Goal: Task Accomplishment & Management: Manage account settings

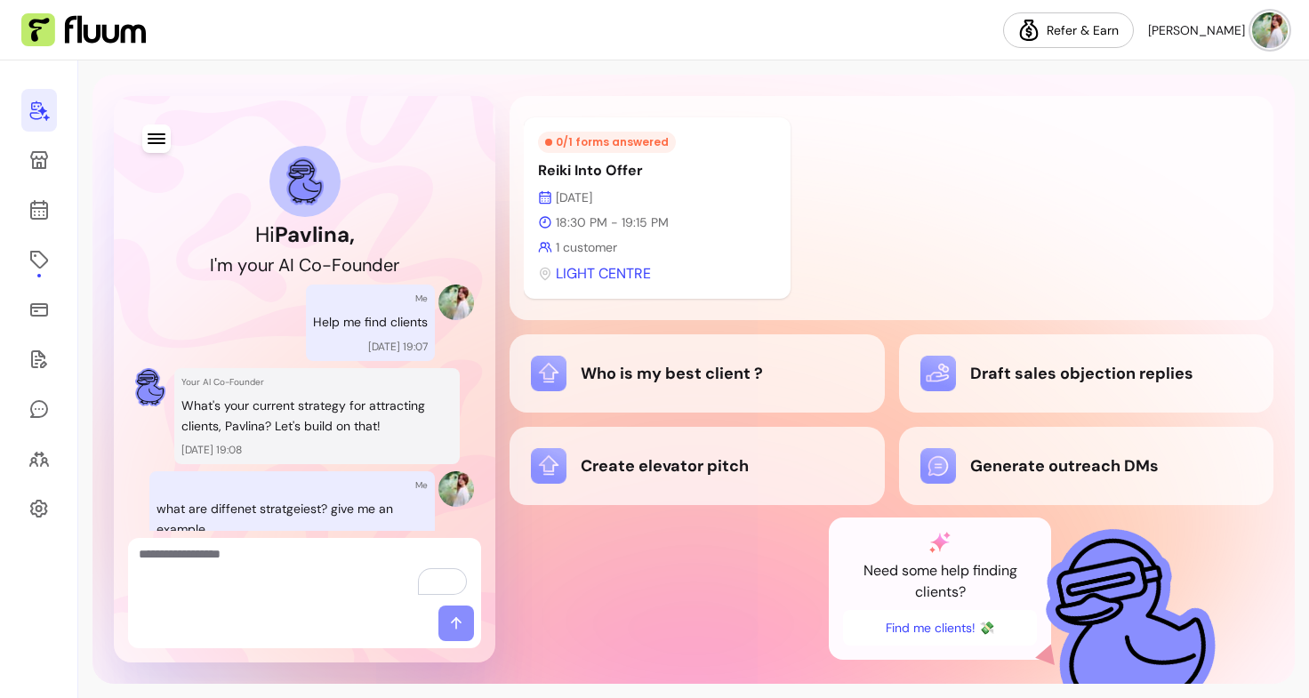
scroll to position [1936, 0]
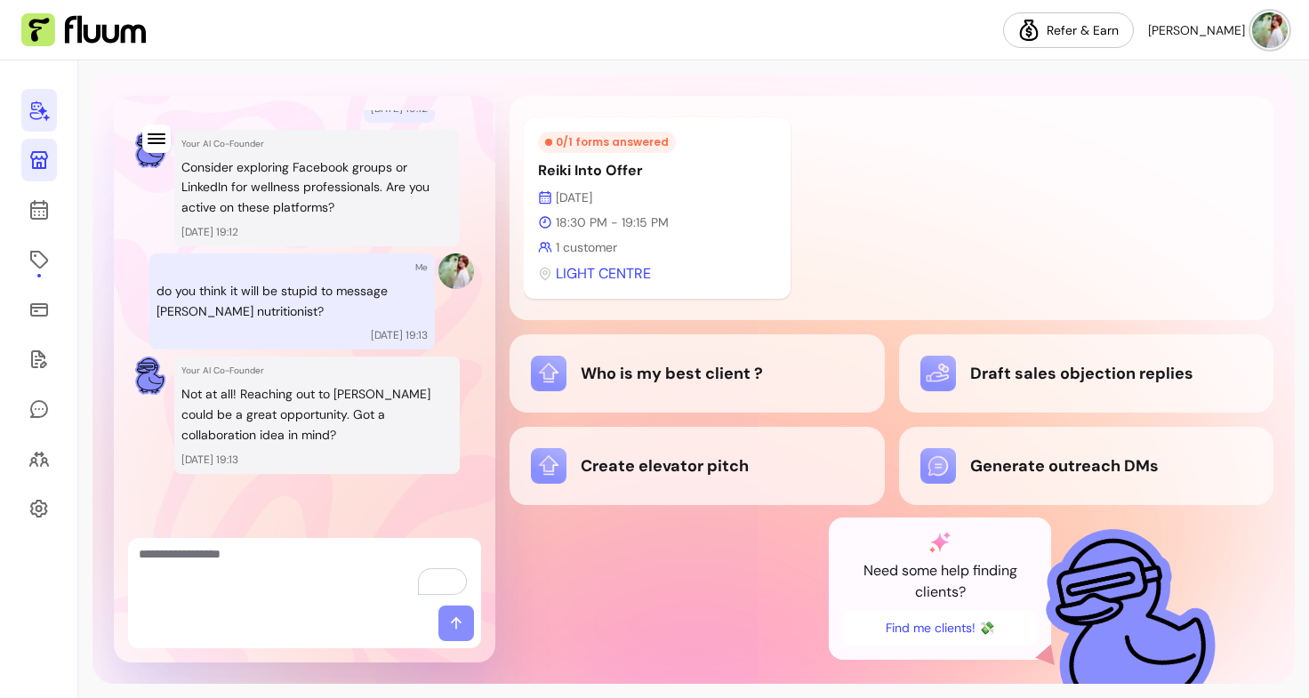
click at [29, 150] on icon at bounding box center [38, 159] width 21 height 21
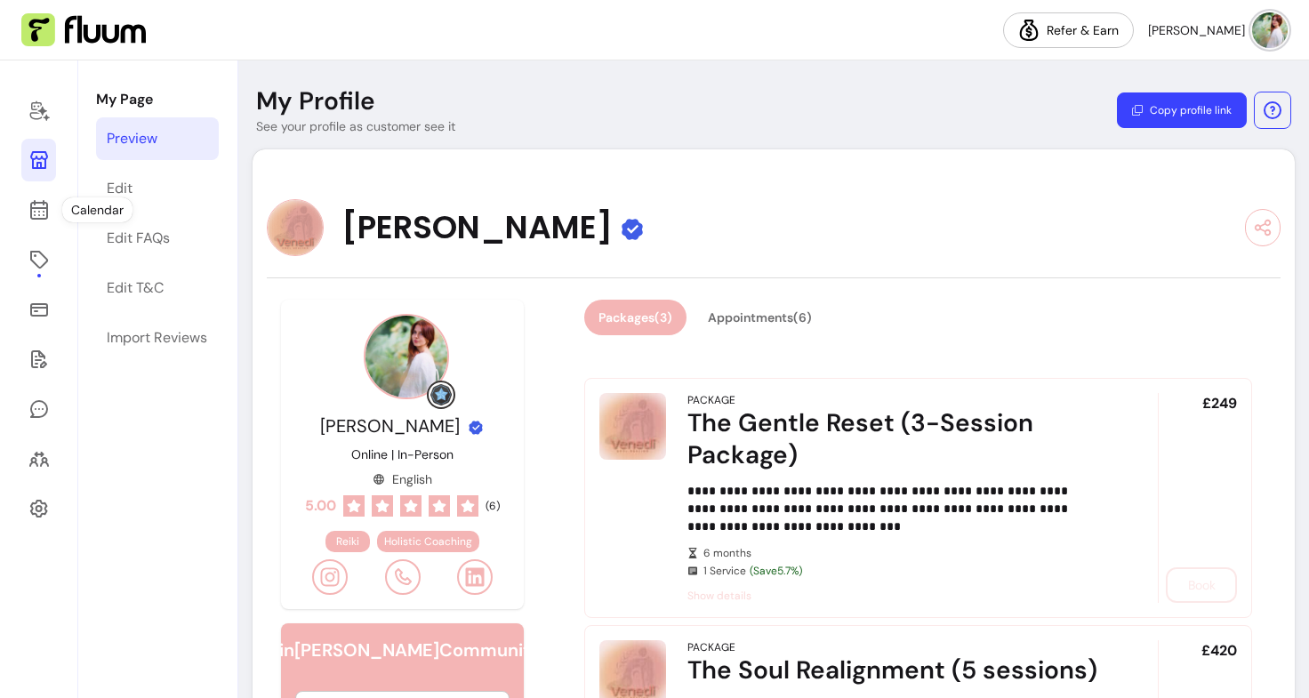
click at [33, 233] on div at bounding box center [39, 379] width 78 height 638
click at [791, 315] on button "Appointments ( 6 )" at bounding box center [760, 318] width 129 height 35
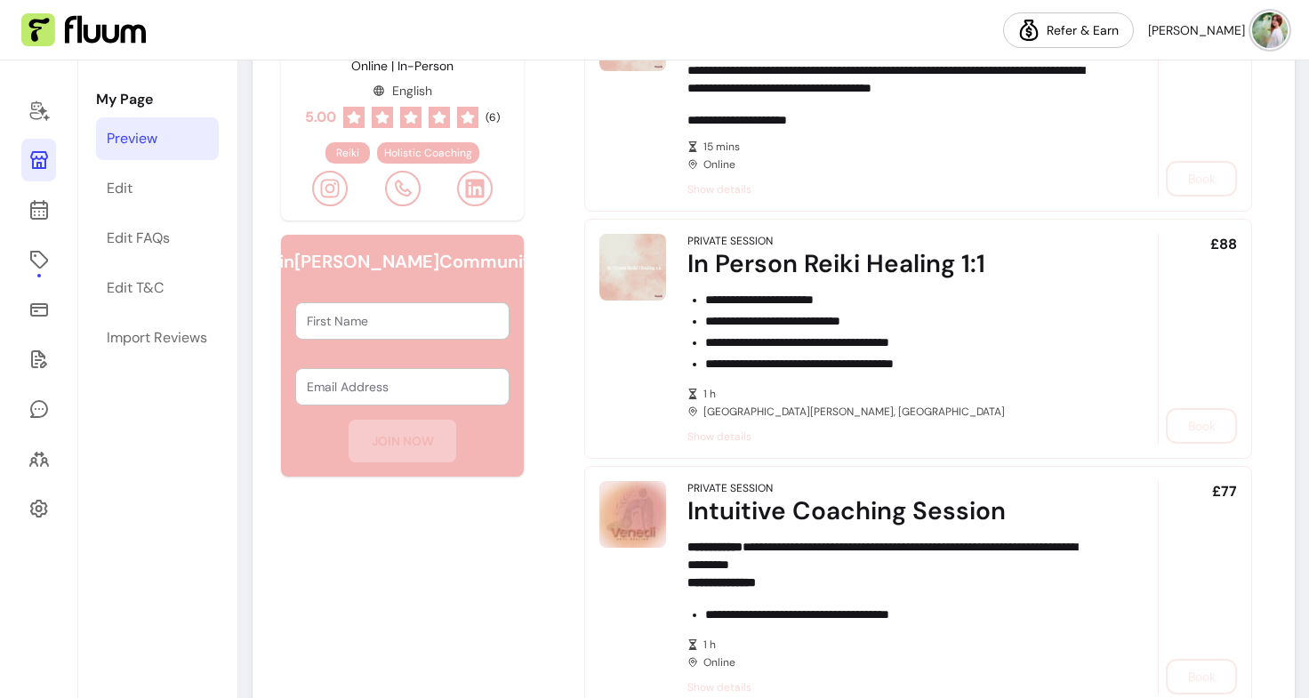
scroll to position [388, 0]
click at [151, 254] on link "Edit FAQs" at bounding box center [157, 238] width 123 height 43
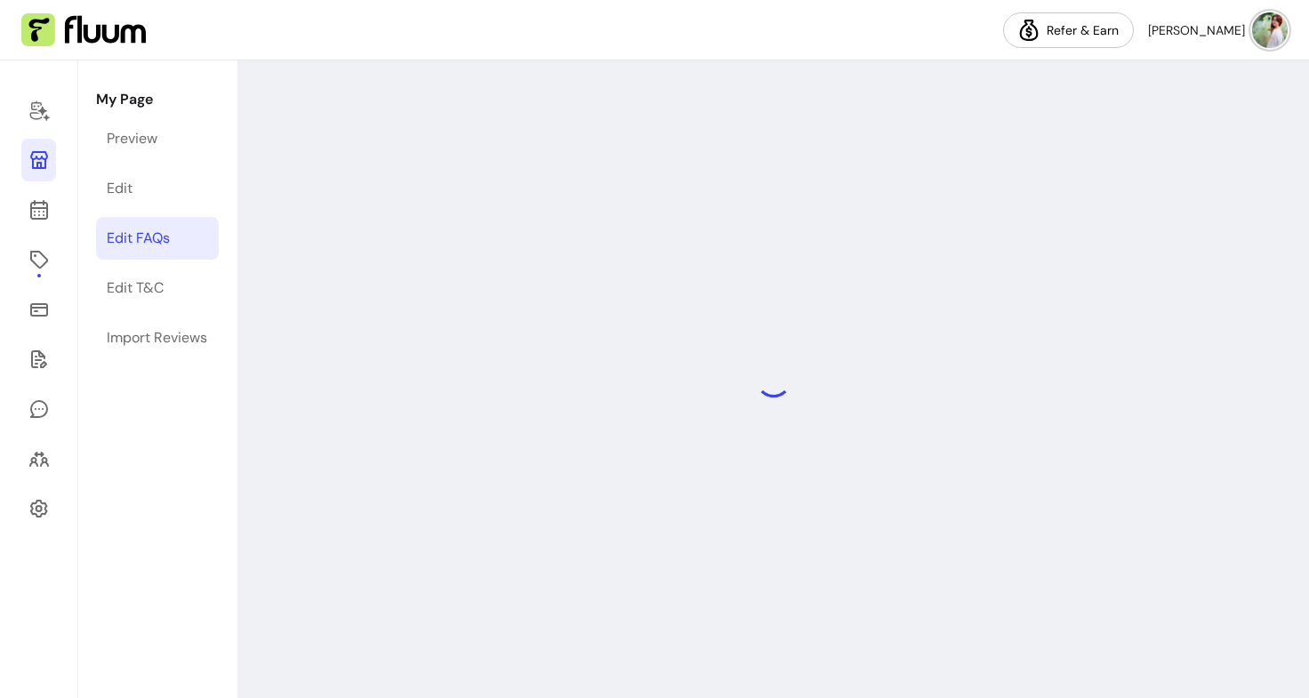
select select "*"
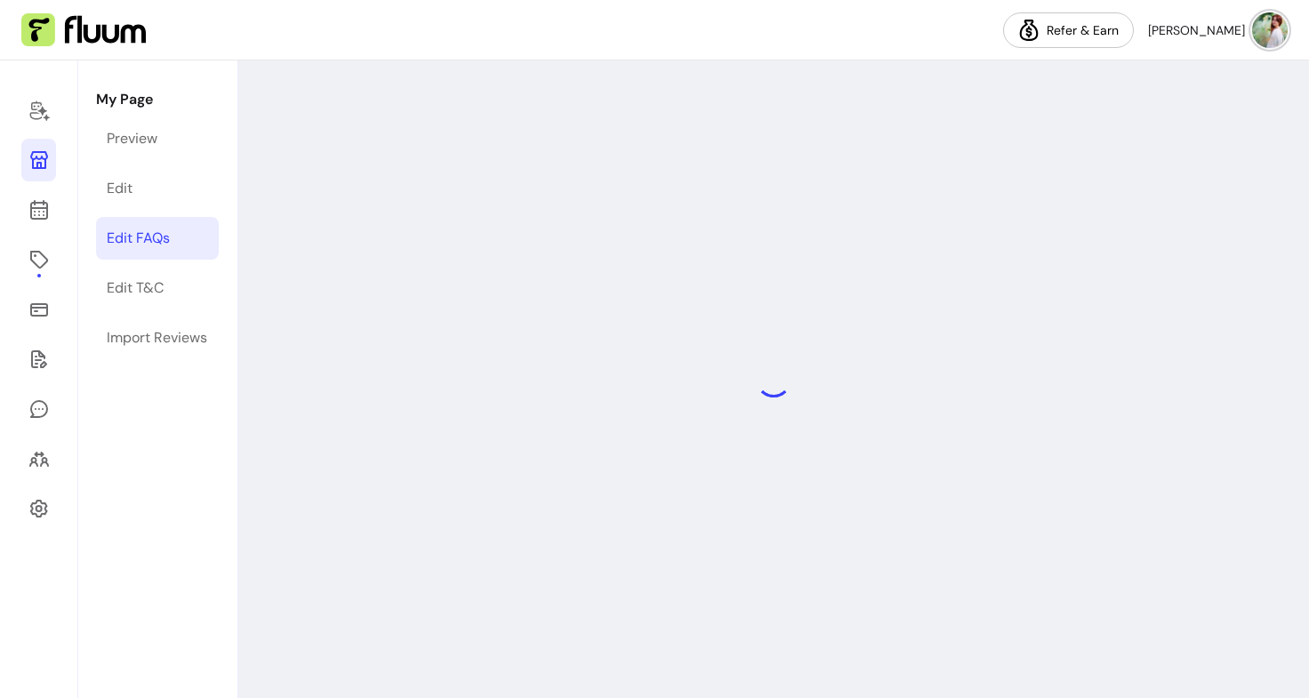
select select "*"
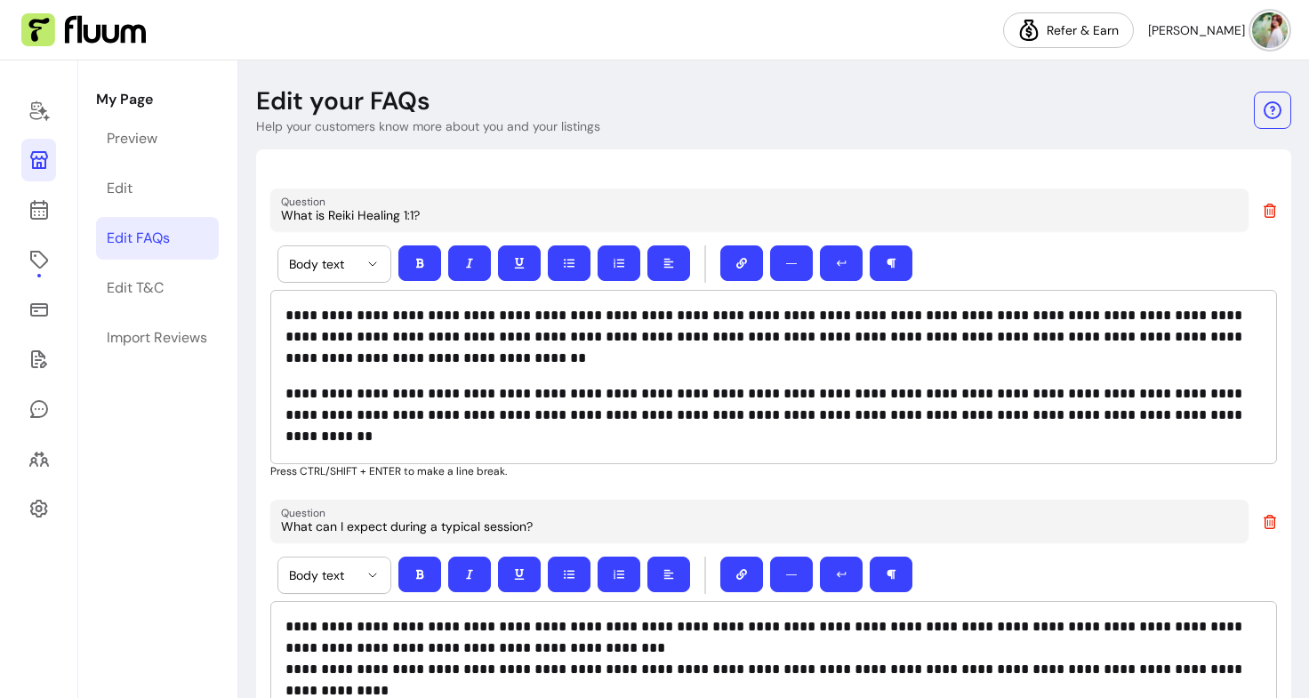
click at [143, 310] on div "My Page Preview Edit Edit FAQs Edit T&C Import Reviews" at bounding box center [157, 379] width 158 height 638
click at [143, 299] on link "Edit T&C" at bounding box center [157, 288] width 123 height 43
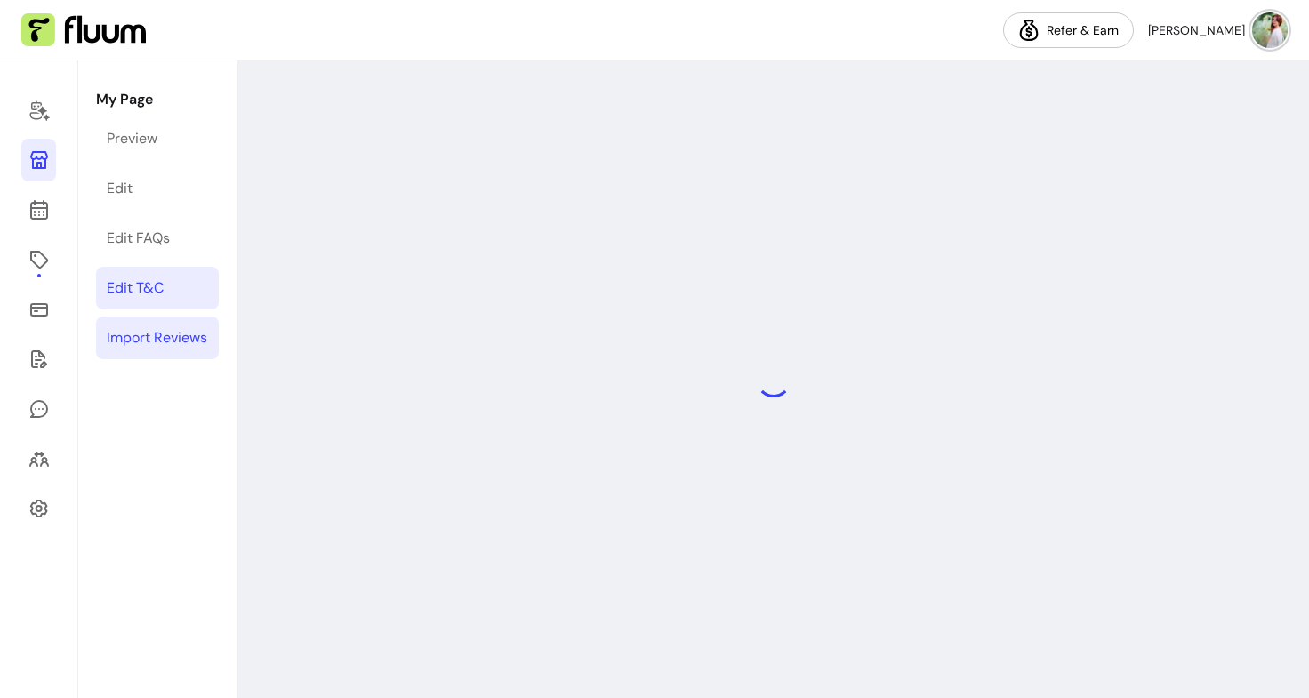
select select "*"
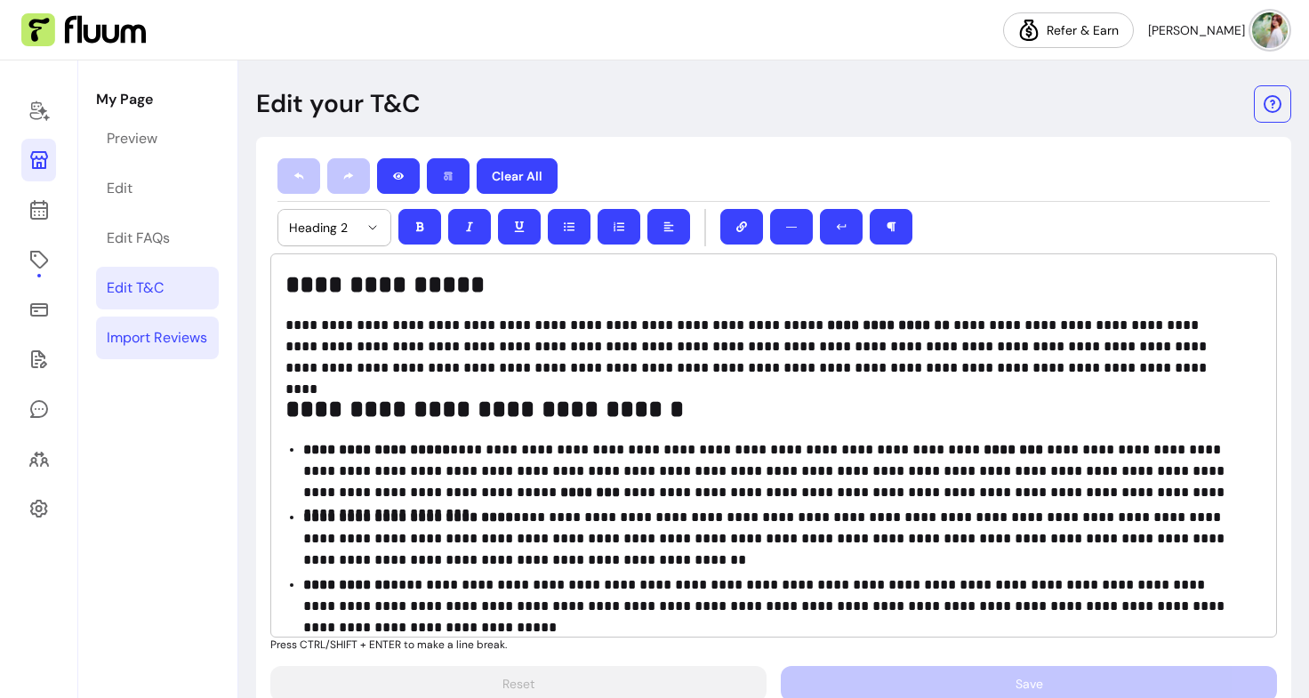
click at [154, 349] on link "Import Reviews" at bounding box center [157, 338] width 123 height 43
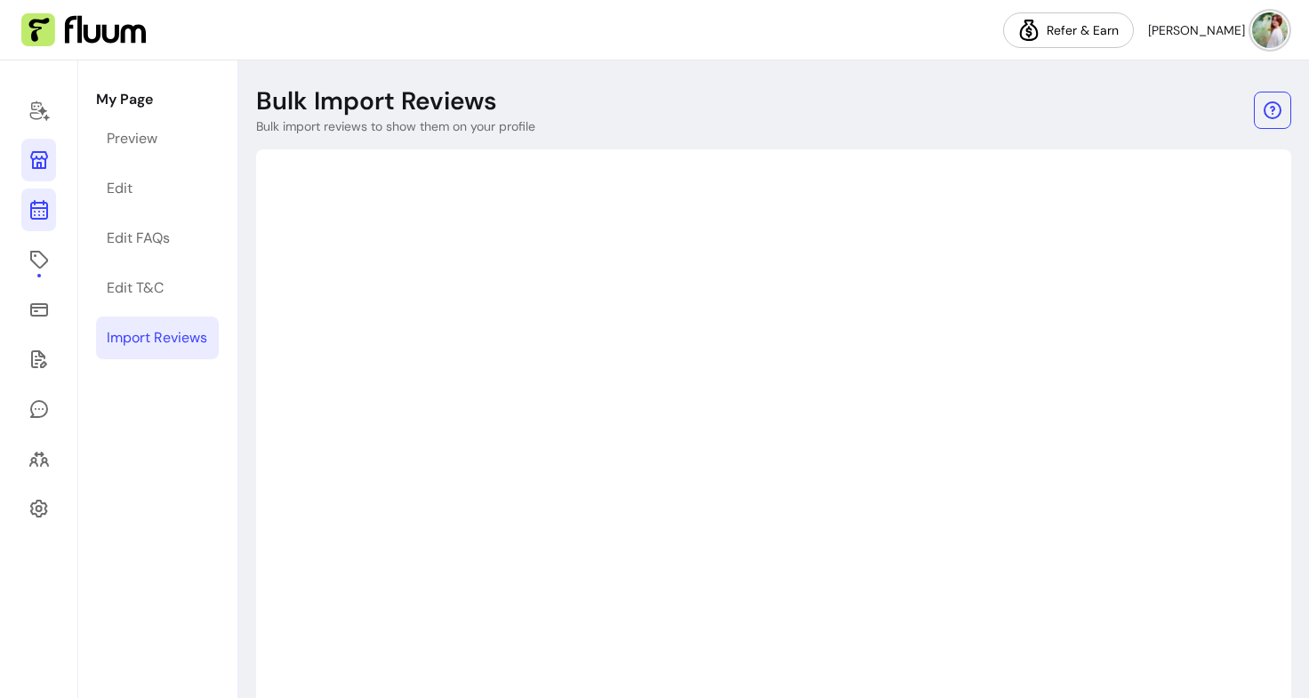
click at [49, 203] on icon at bounding box center [38, 209] width 21 height 21
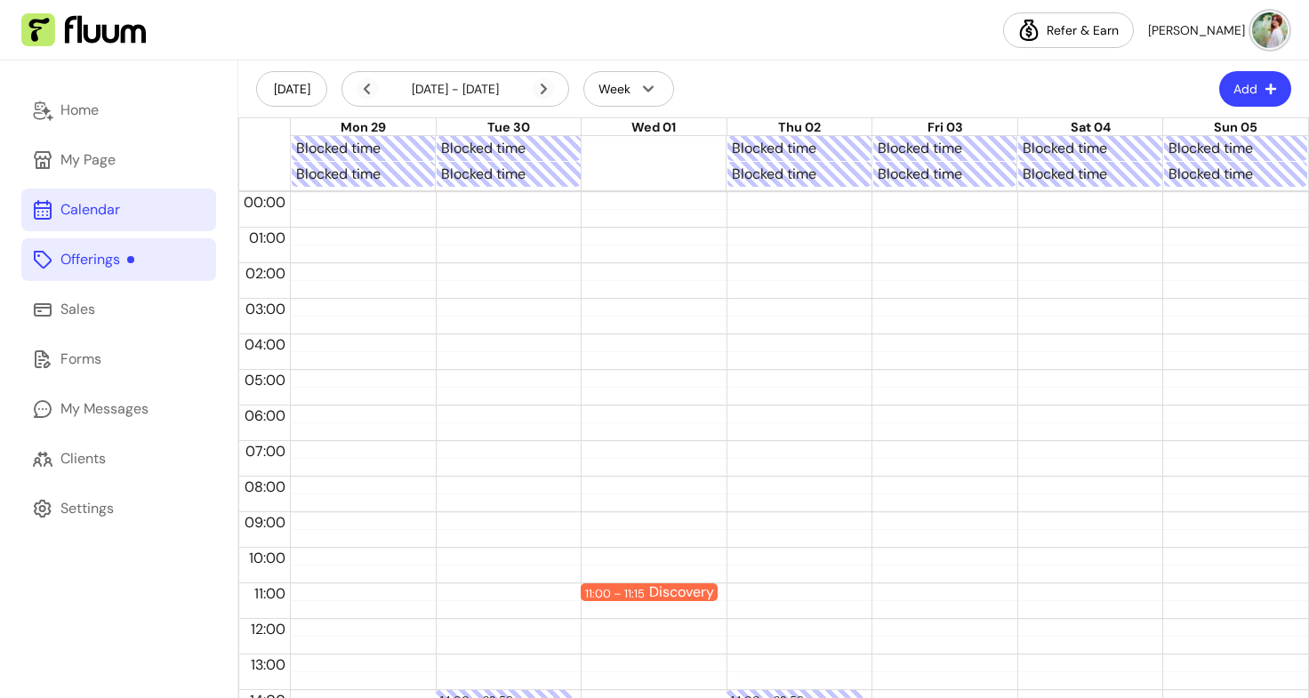
click at [86, 259] on div "Offerings" at bounding box center [97, 259] width 74 height 21
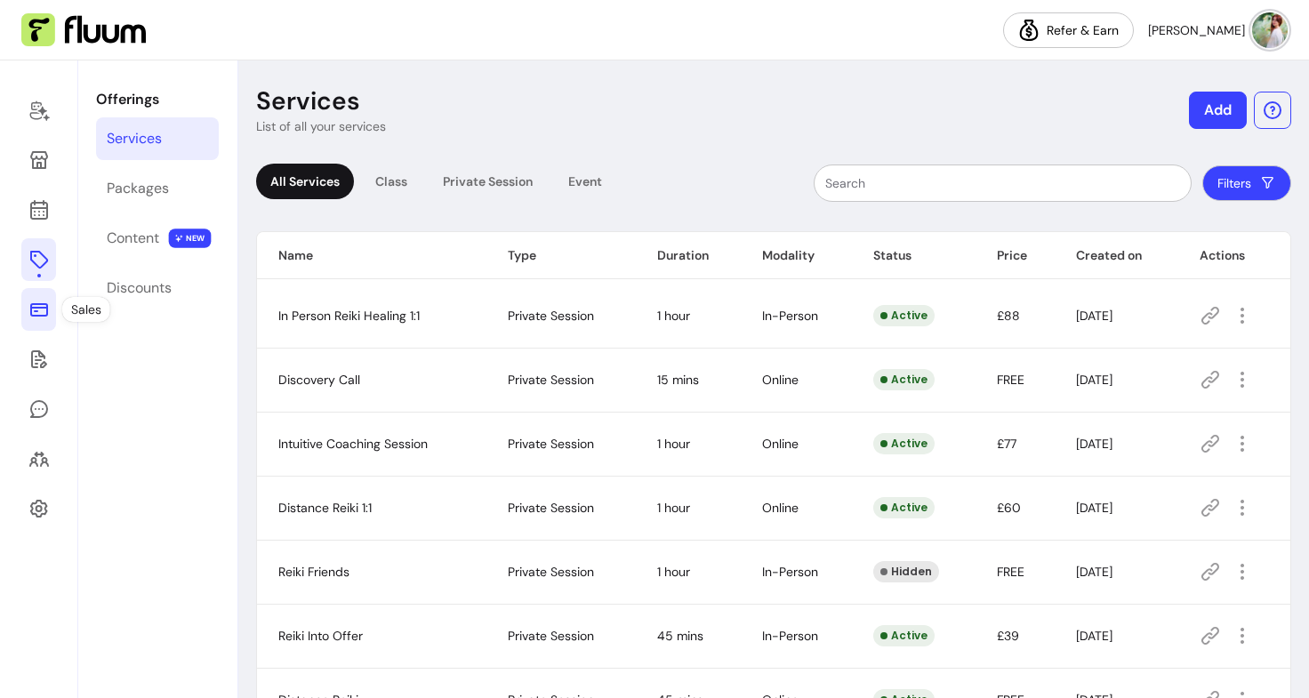
click at [45, 308] on icon at bounding box center [39, 309] width 18 height 13
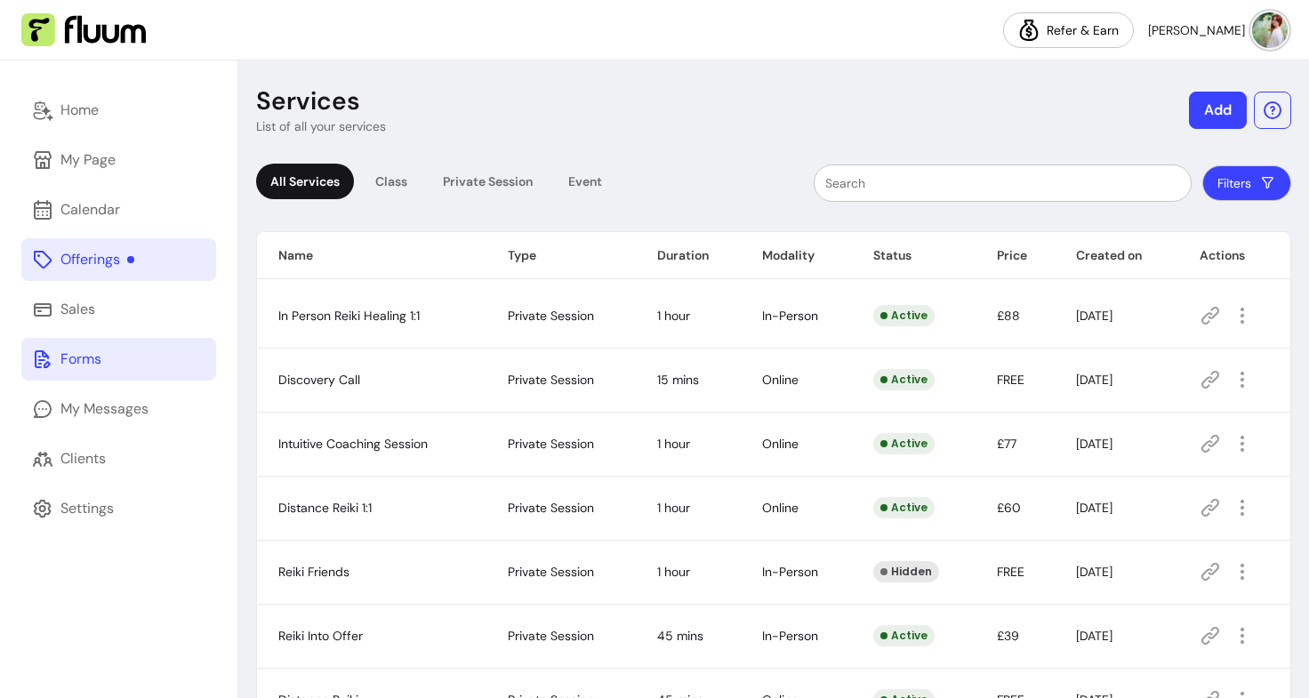
click at [87, 366] on div "Forms" at bounding box center [80, 359] width 41 height 21
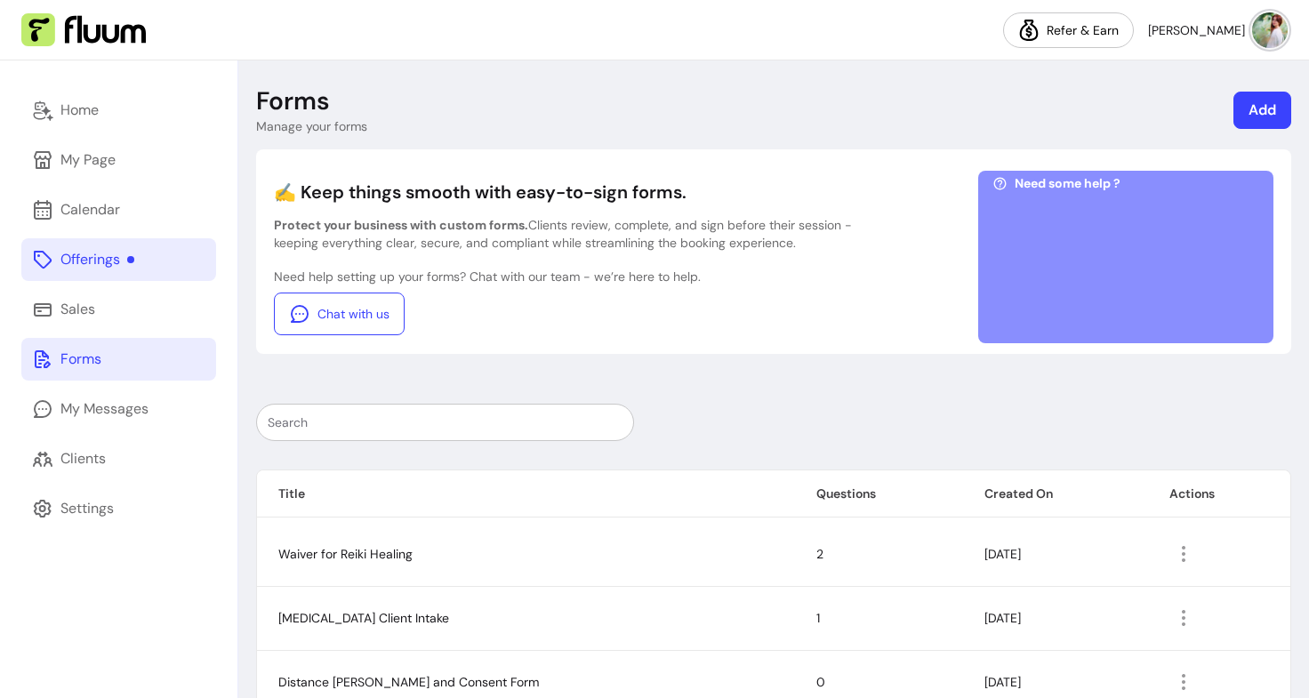
scroll to position [89, 0]
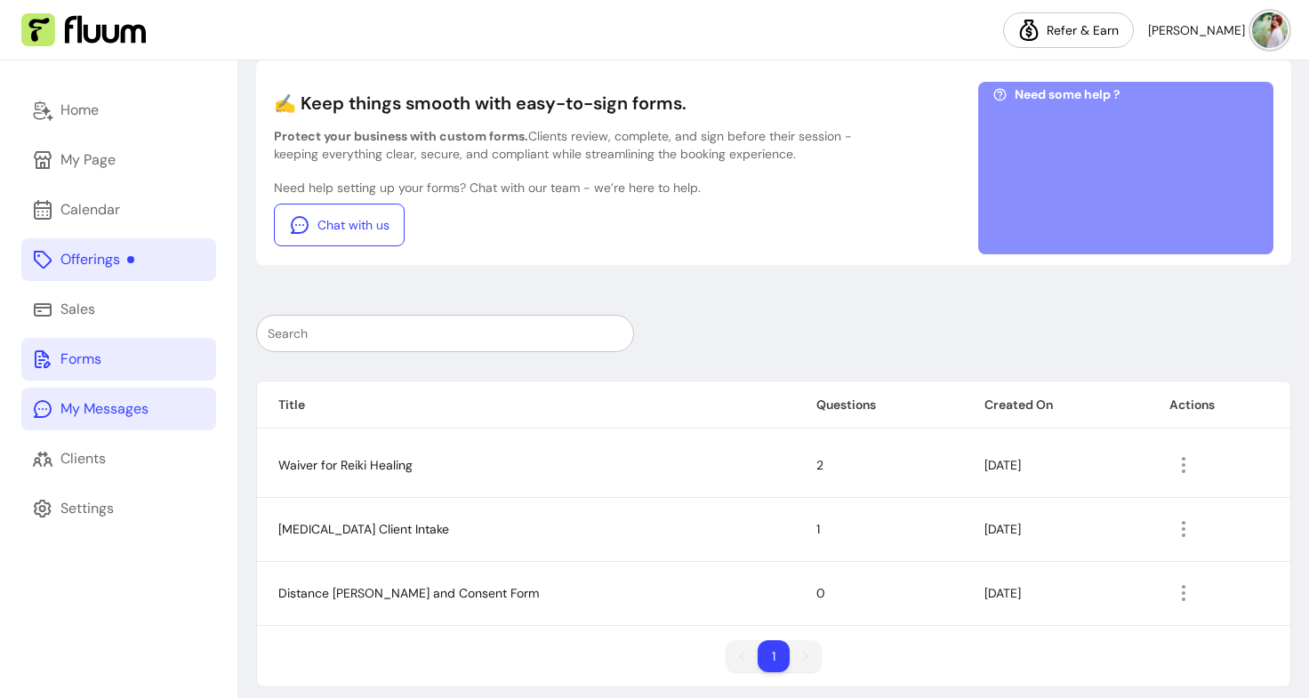
click at [153, 419] on link "My Messages" at bounding box center [118, 409] width 195 height 43
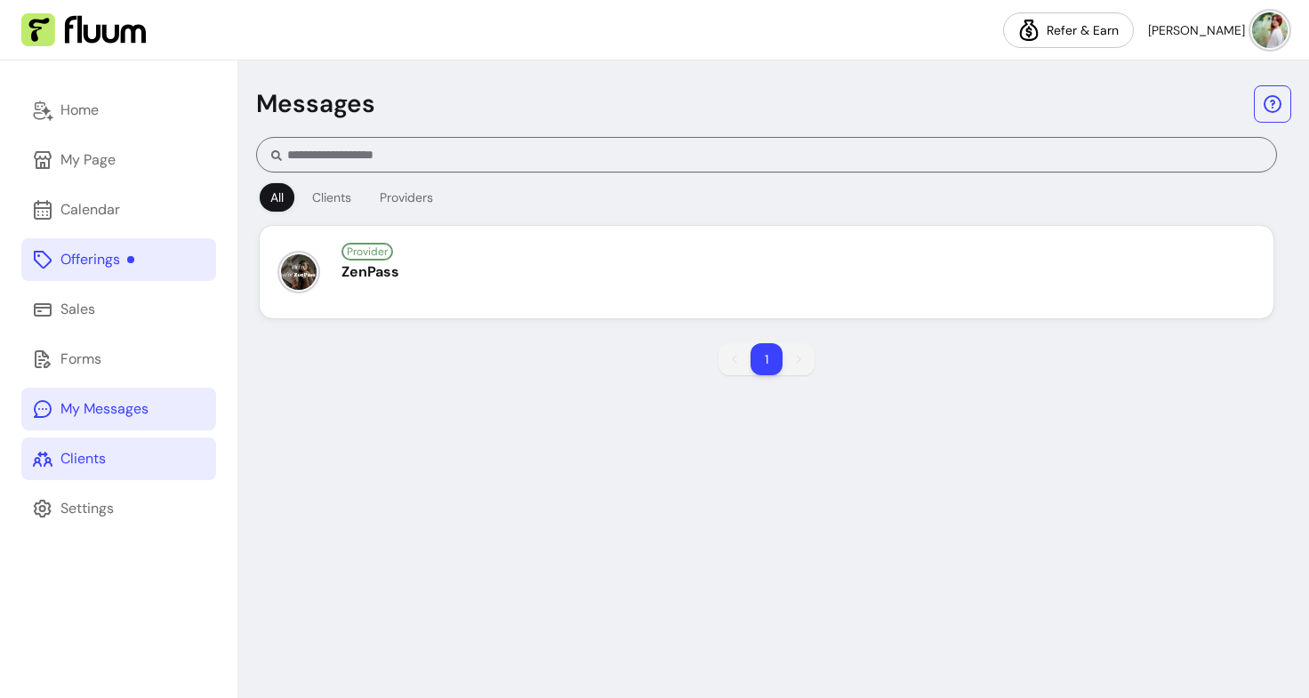
click at [144, 440] on link "Clients" at bounding box center [118, 459] width 195 height 43
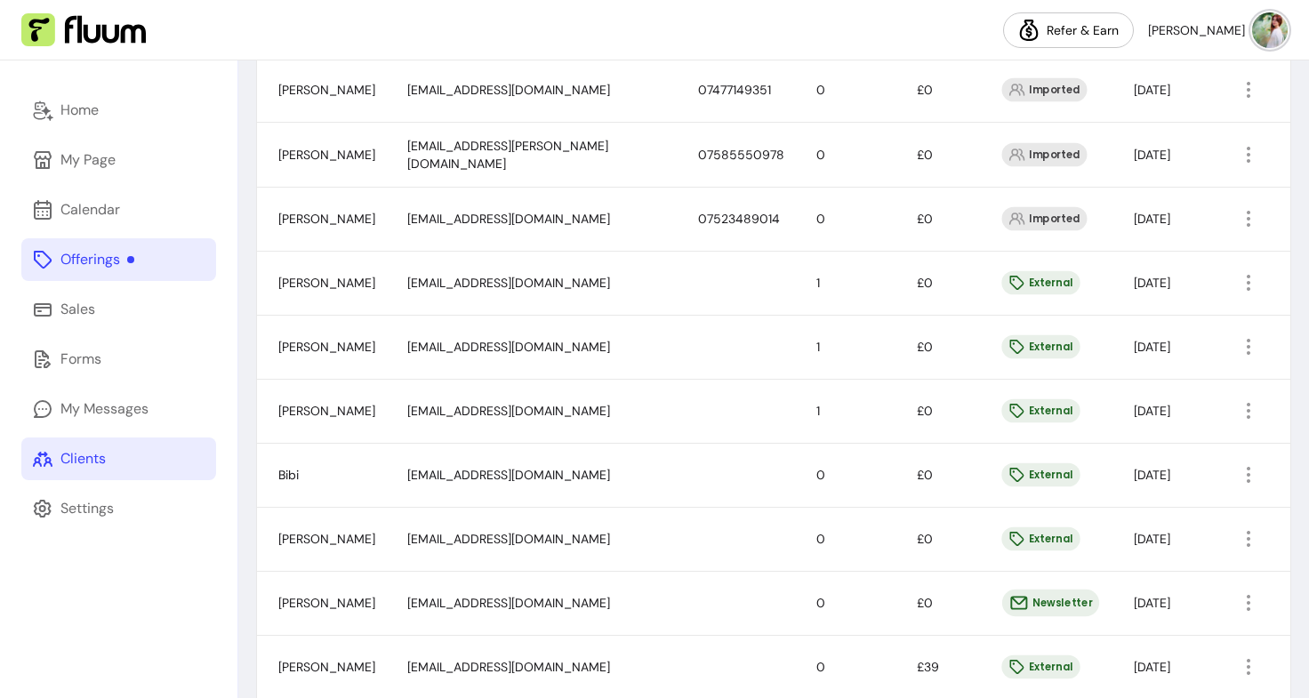
scroll to position [584, 0]
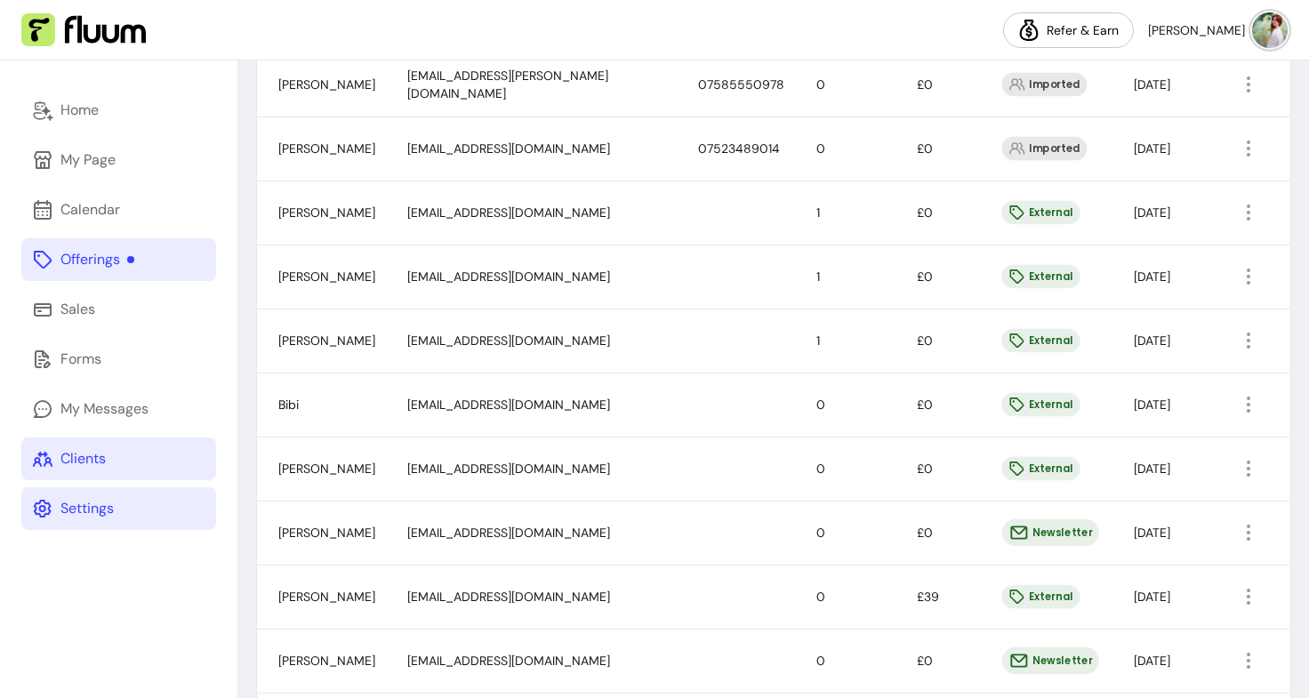
click at [112, 518] on div "Settings" at bounding box center [86, 508] width 53 height 21
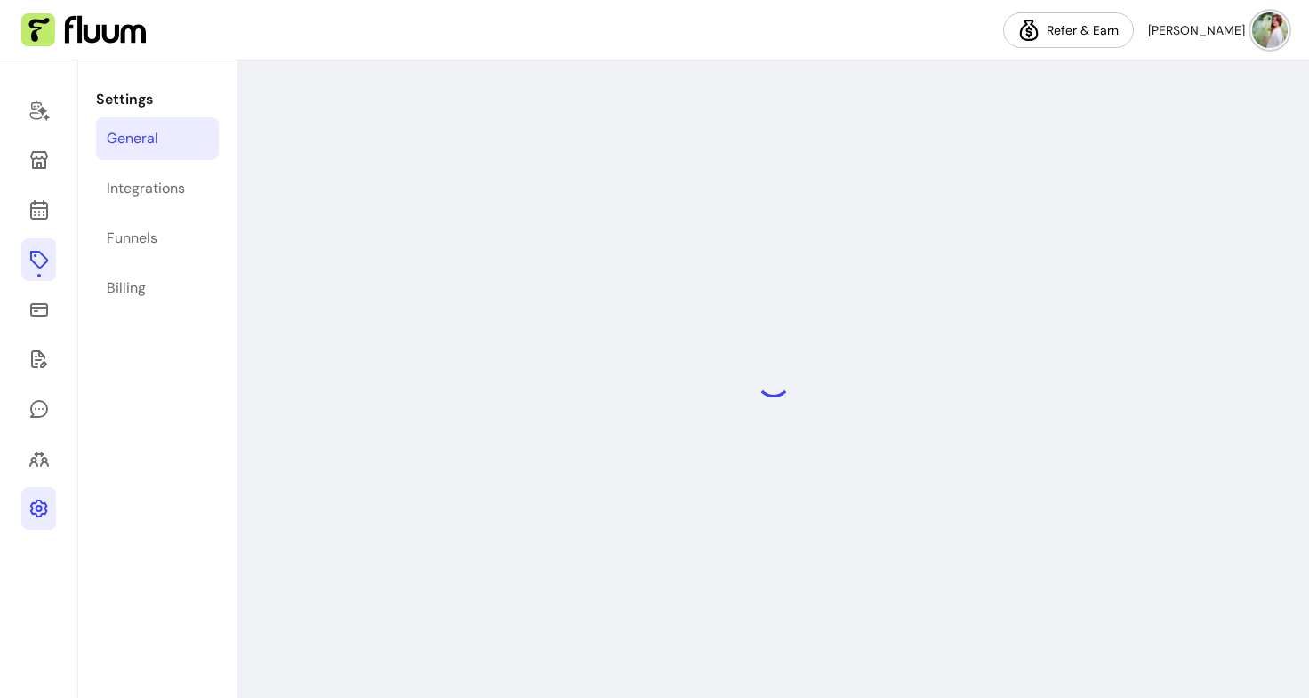
select select "**********"
select select "***"
select select "****"
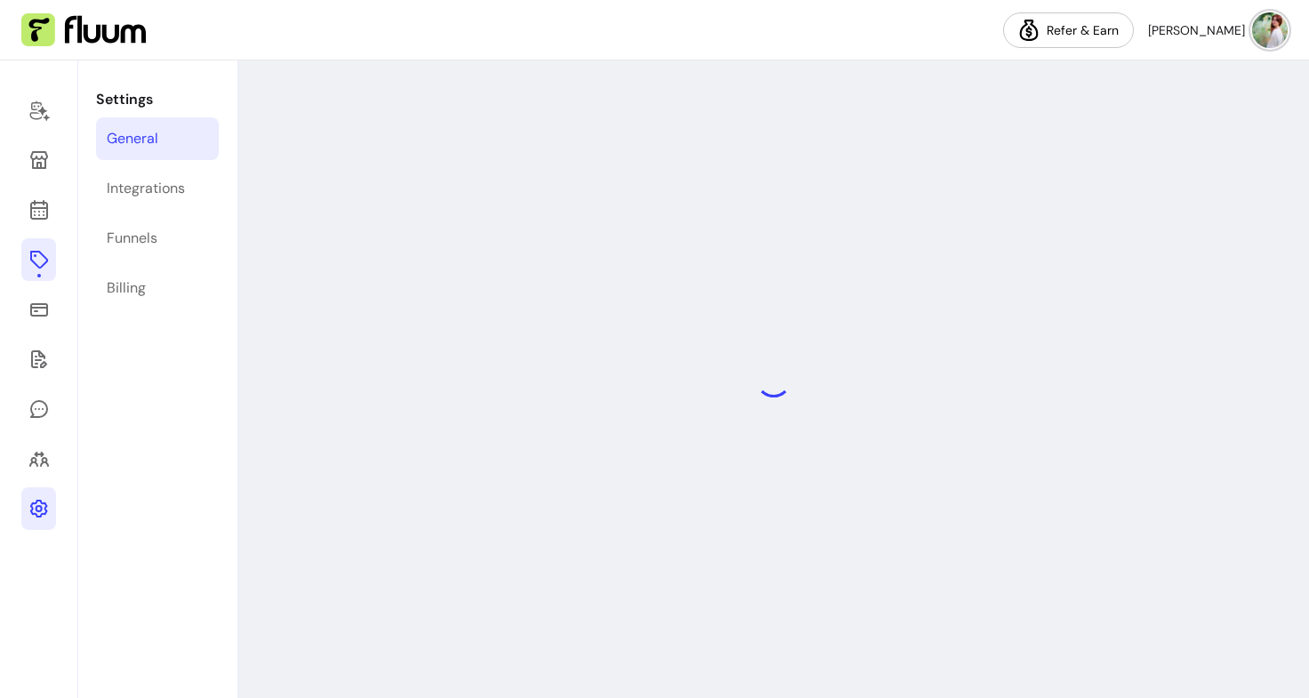
select select "***"
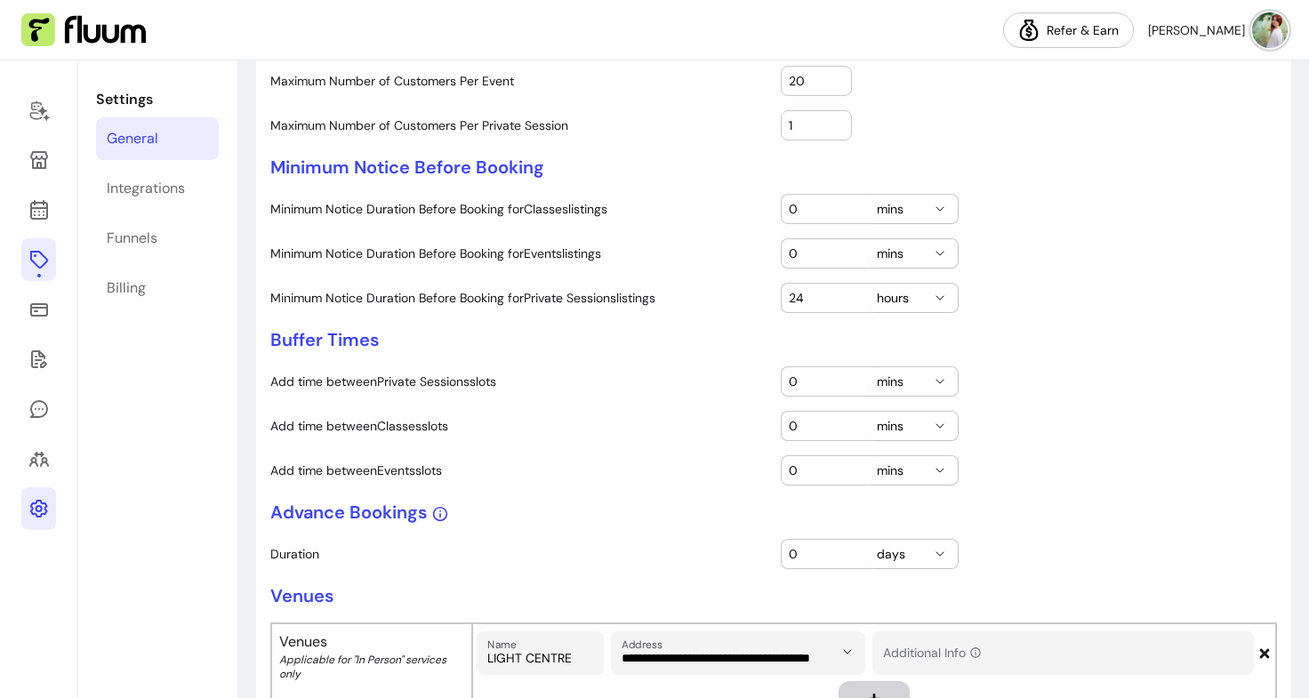
scroll to position [520, 0]
click at [126, 241] on div "Funnels" at bounding box center [132, 238] width 51 height 21
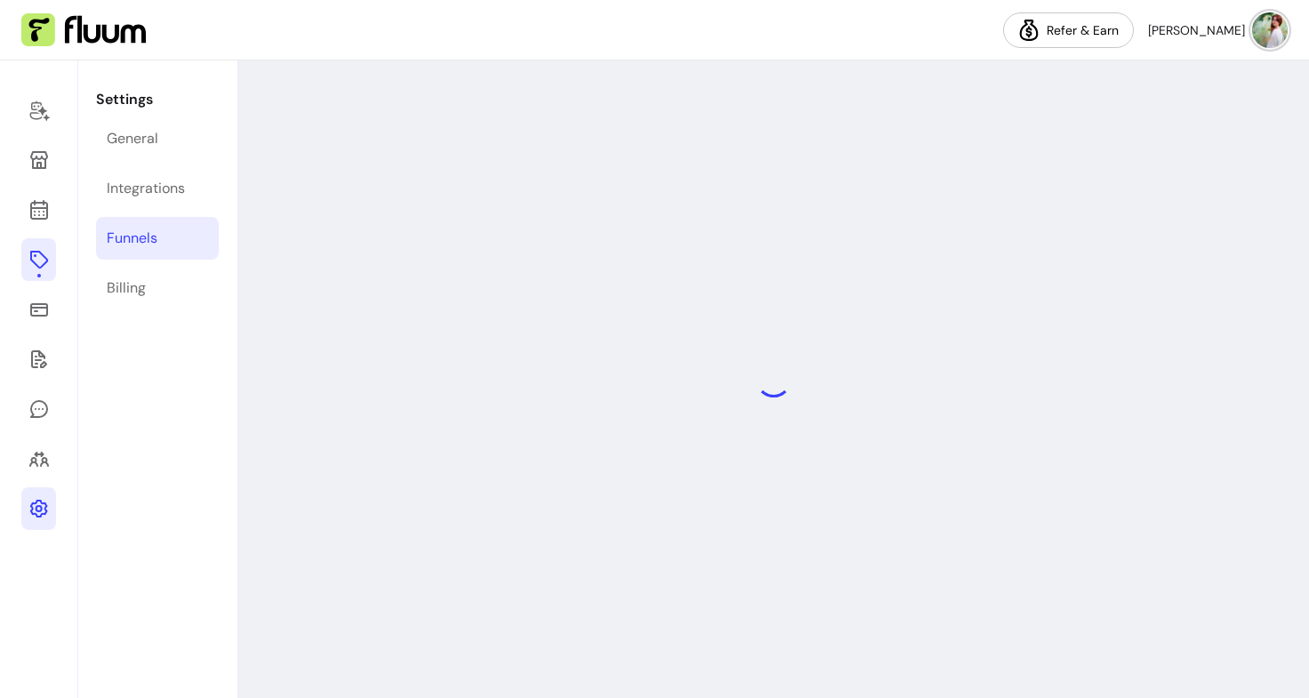
select select "**********"
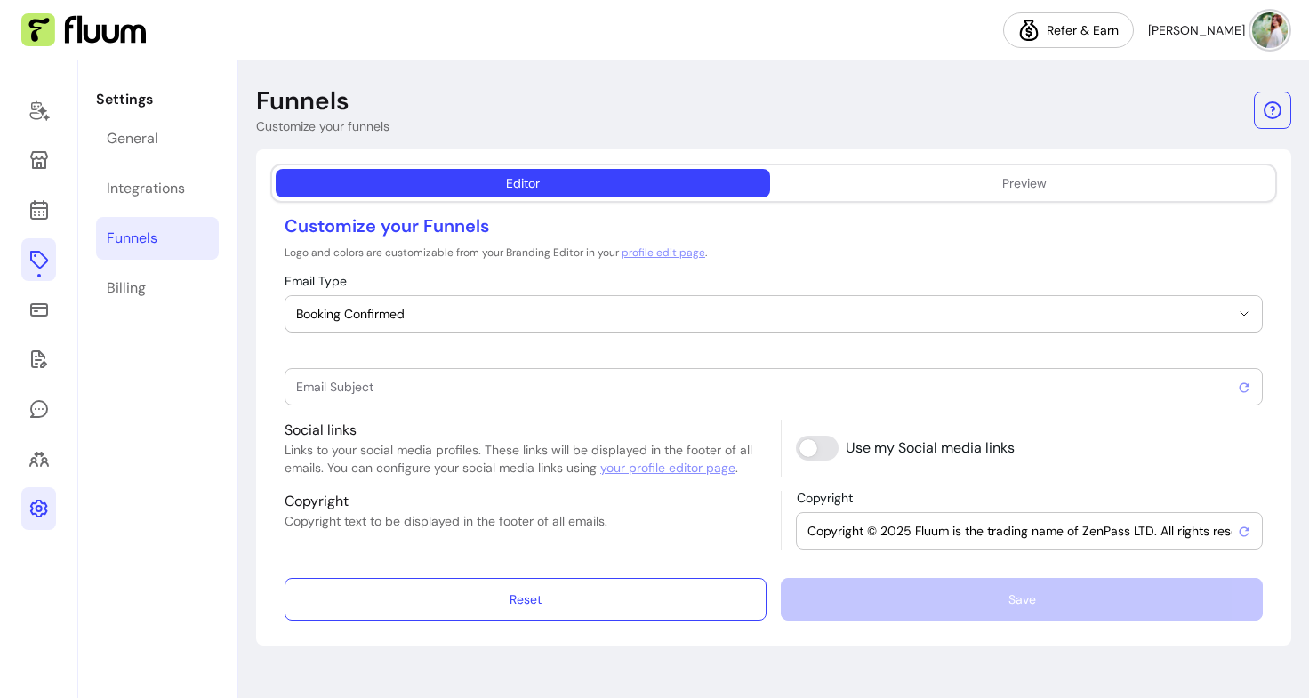
type input "Booking confirmed !"
click at [151, 289] on link "Billing" at bounding box center [157, 288] width 123 height 43
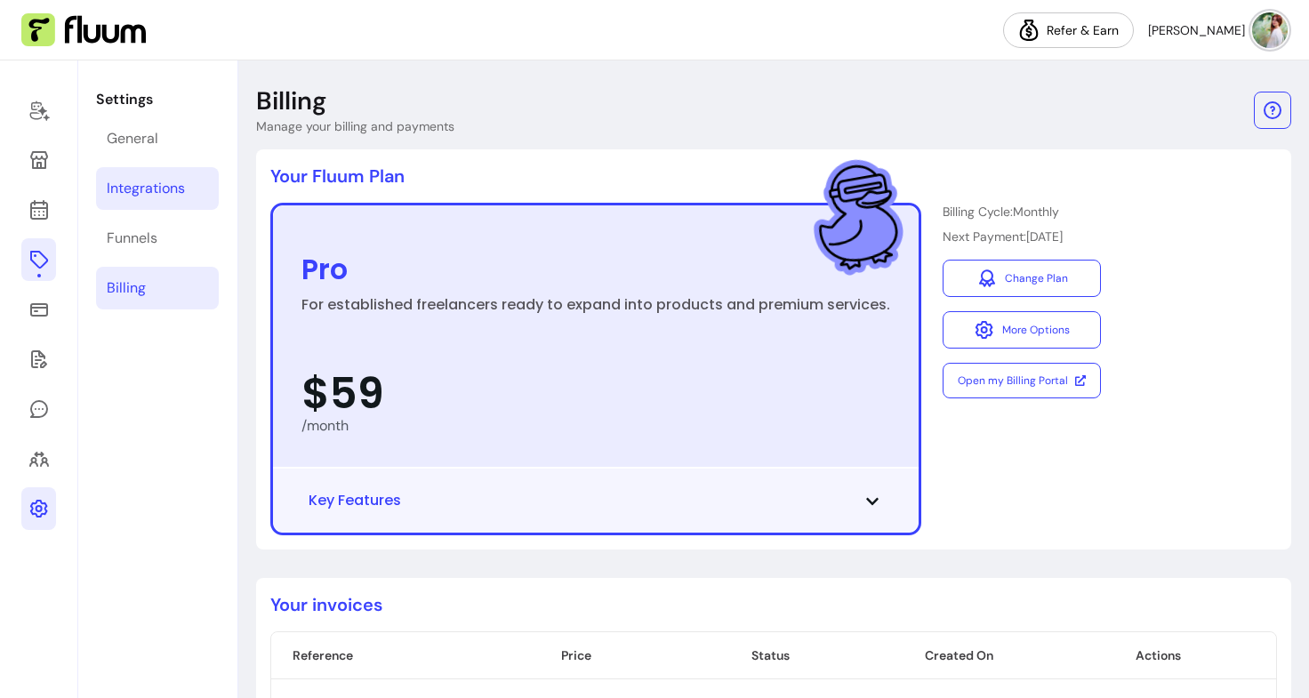
click at [162, 203] on link "Integrations" at bounding box center [157, 188] width 123 height 43
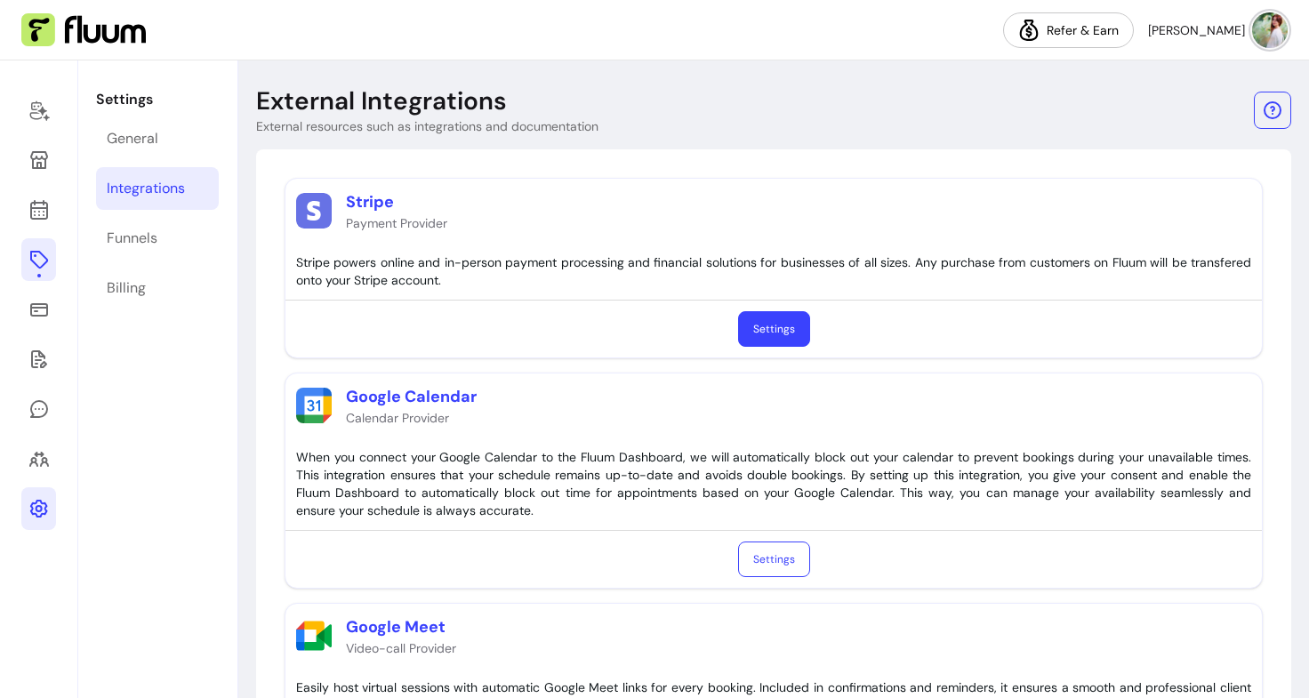
click at [797, 341] on link "Settings" at bounding box center [774, 329] width 72 height 36
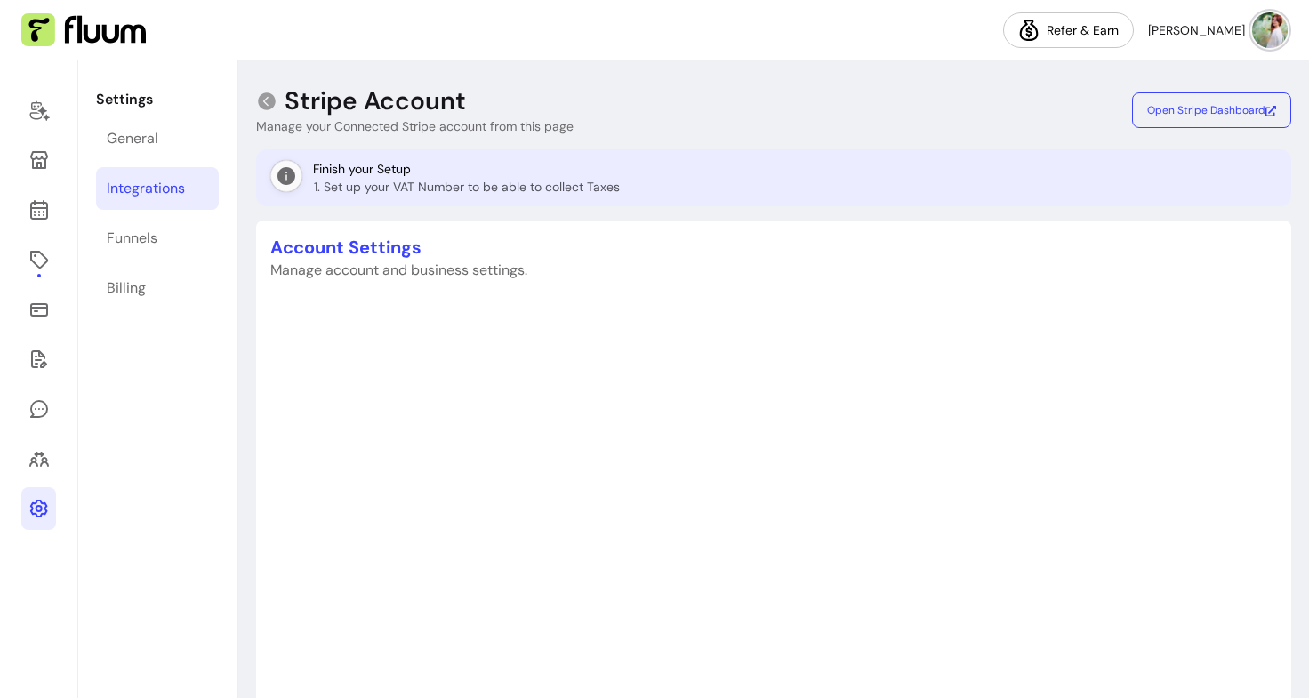
click at [575, 181] on li "Set up your VAT Number to be able to collect Taxes" at bounding box center [467, 187] width 306 height 18
click at [1178, 122] on button "Open Stripe Dashboard Stripe" at bounding box center [1212, 110] width 155 height 35
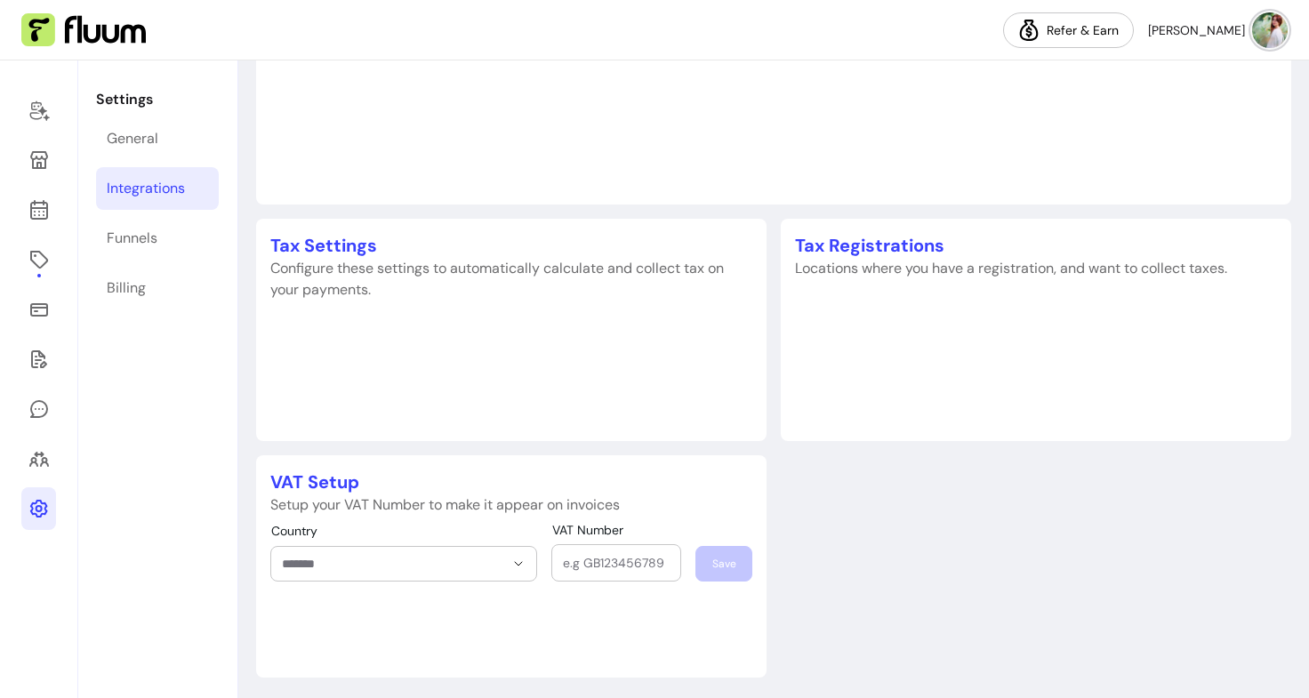
scroll to position [1070, 0]
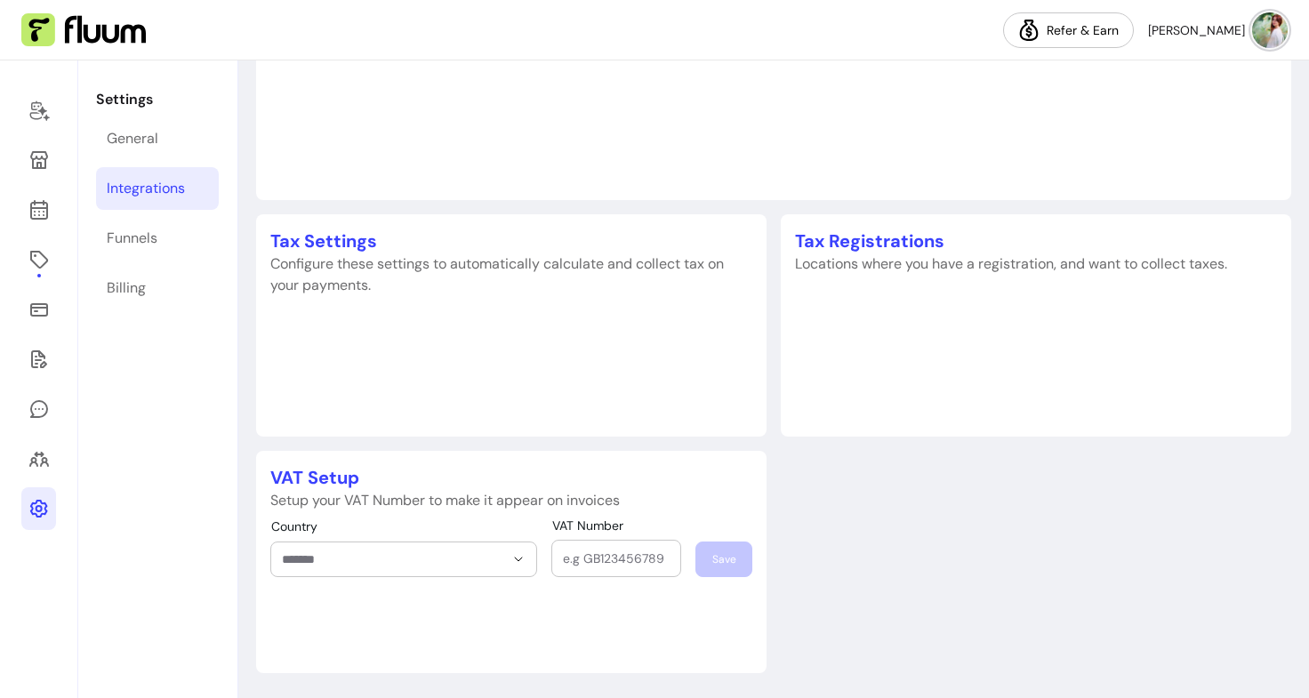
click at [0, 417] on div at bounding box center [39, 379] width 78 height 638
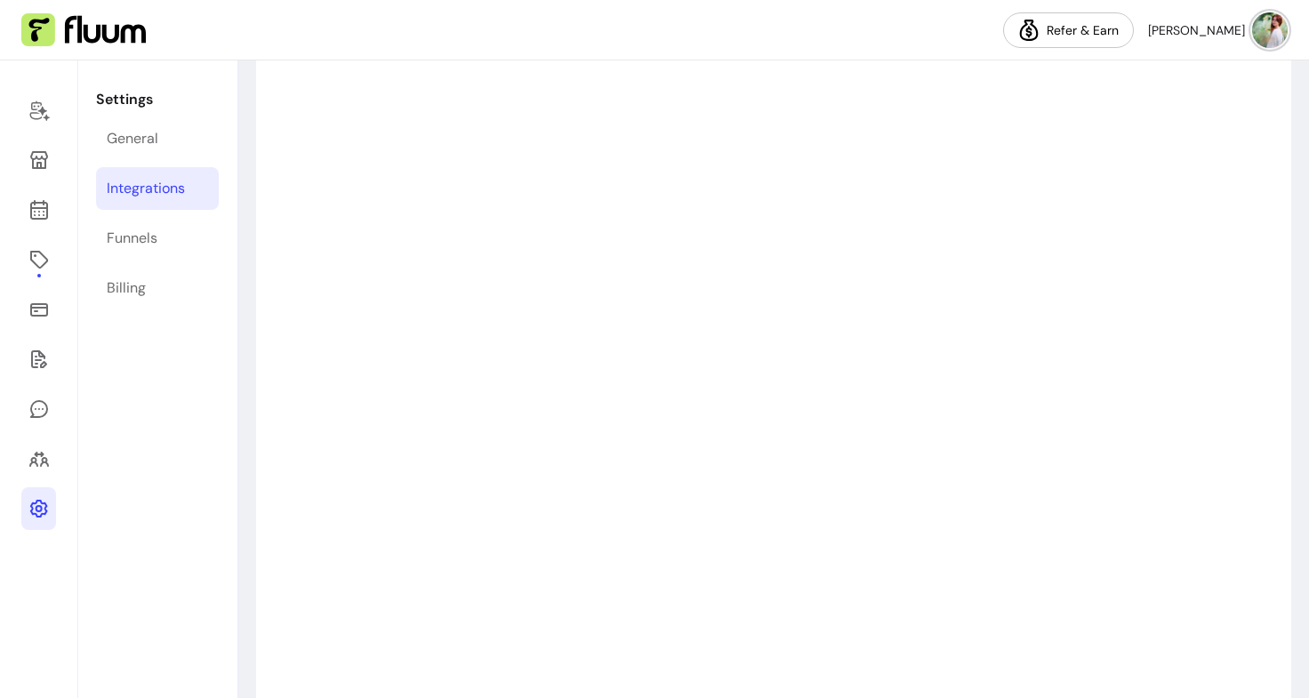
scroll to position [0, 0]
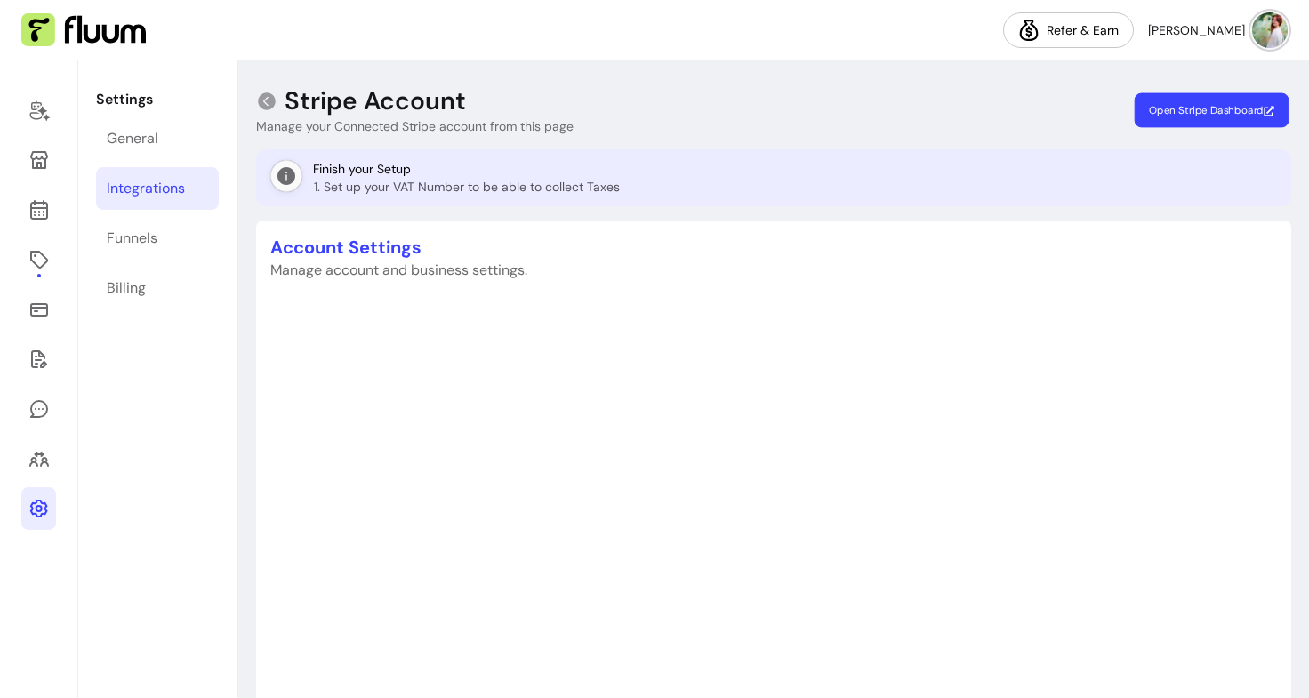
click at [1179, 109] on span "Open Stripe Dashboard" at bounding box center [1211, 110] width 125 height 14
click at [36, 253] on icon at bounding box center [38, 260] width 18 height 18
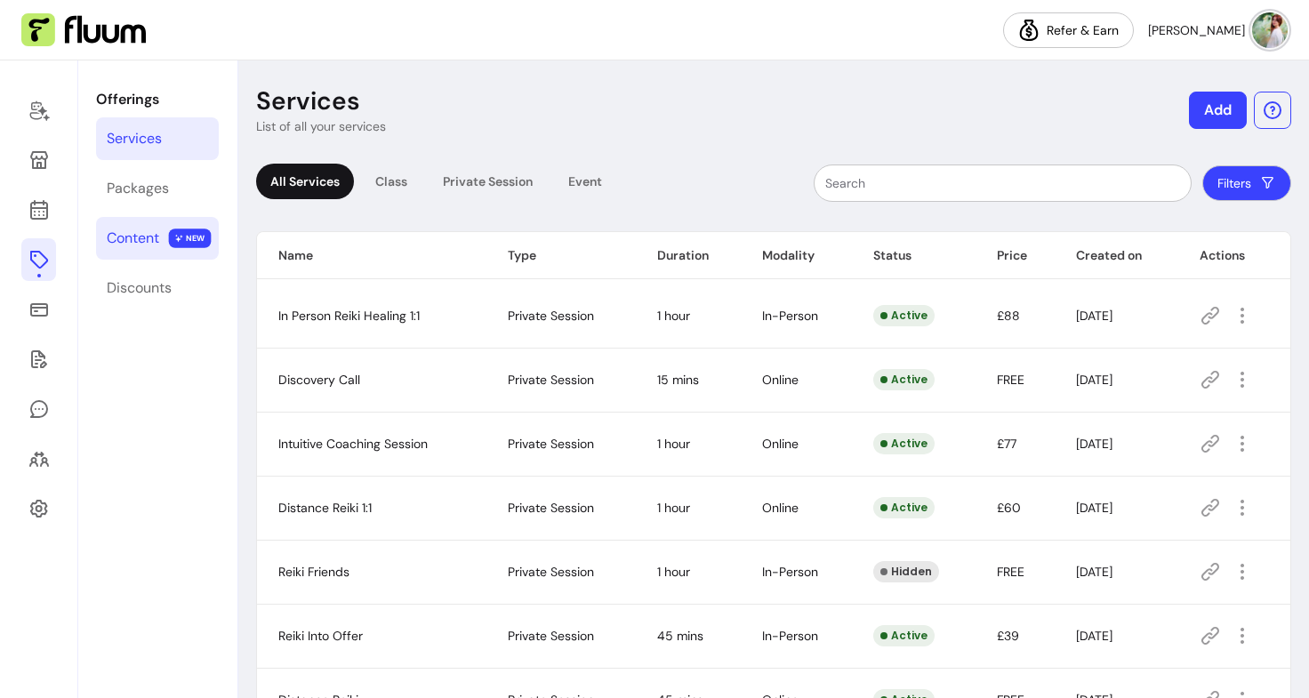
click at [157, 229] on div "Content" at bounding box center [133, 238] width 52 height 21
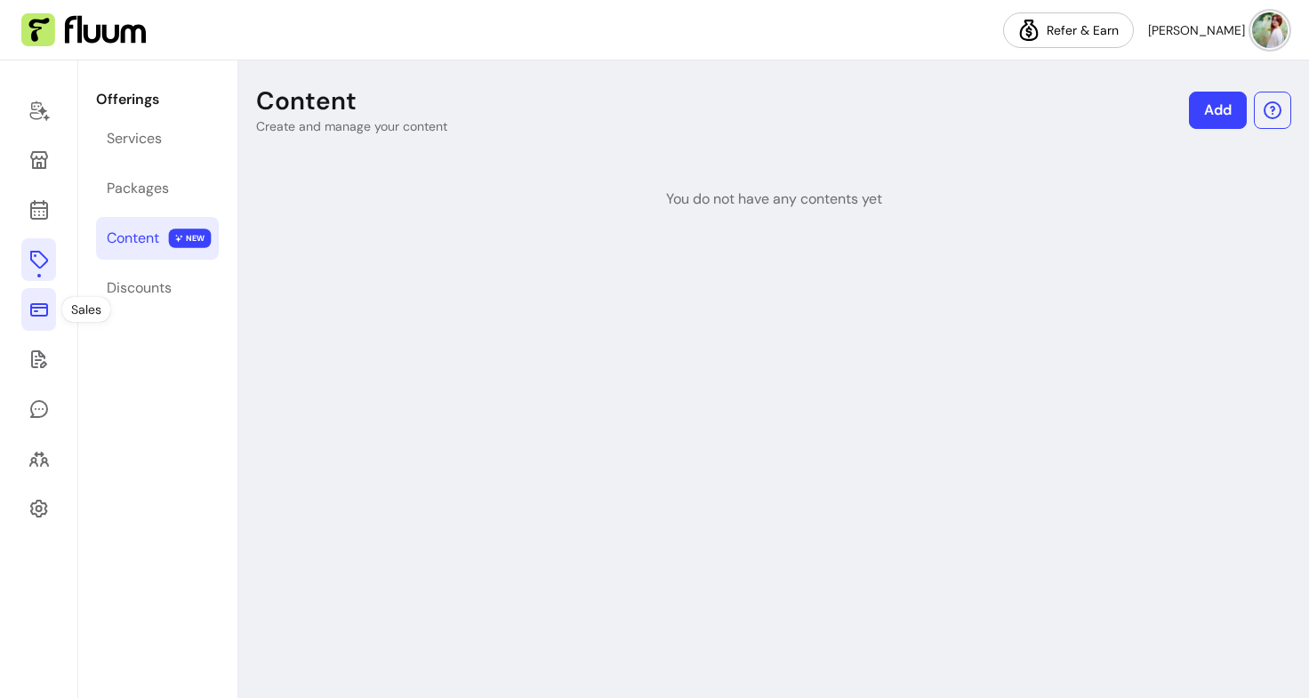
click at [40, 296] on link at bounding box center [38, 309] width 35 height 43
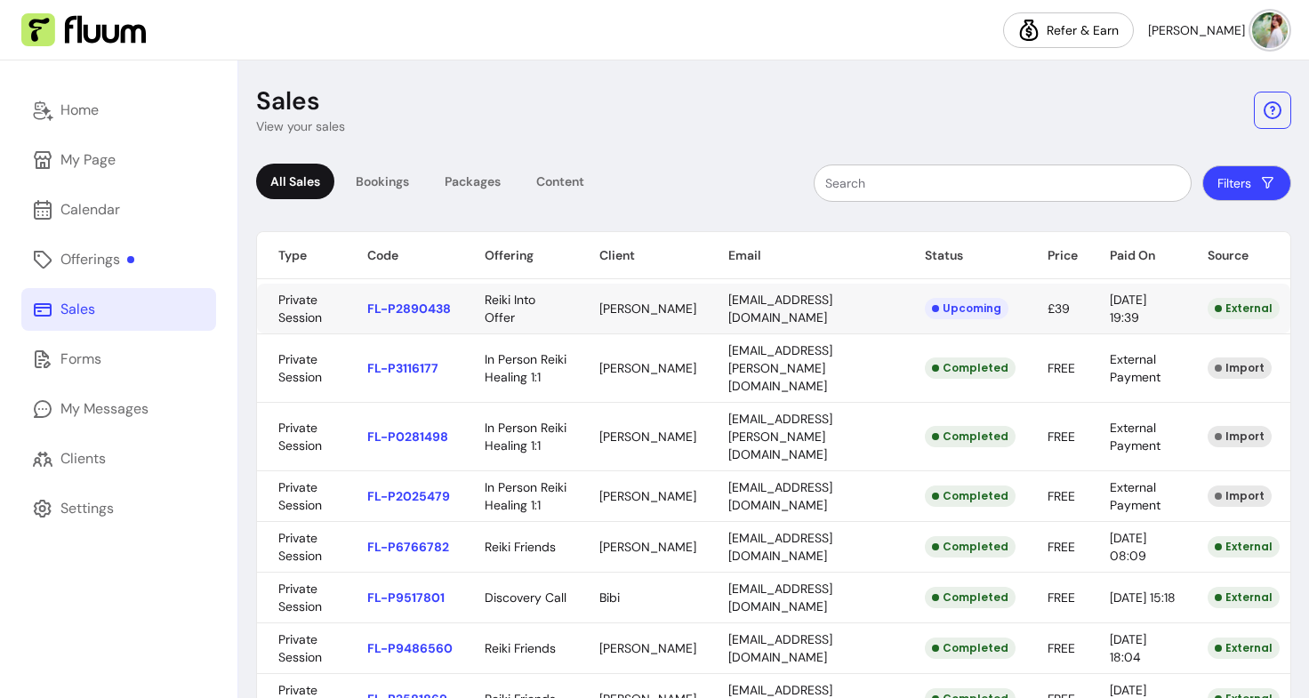
click at [942, 311] on body "Refer & Earn Pavlina P. Home My Page Calendar Offerings Sales Forms My Messages…" at bounding box center [654, 349] width 1309 height 698
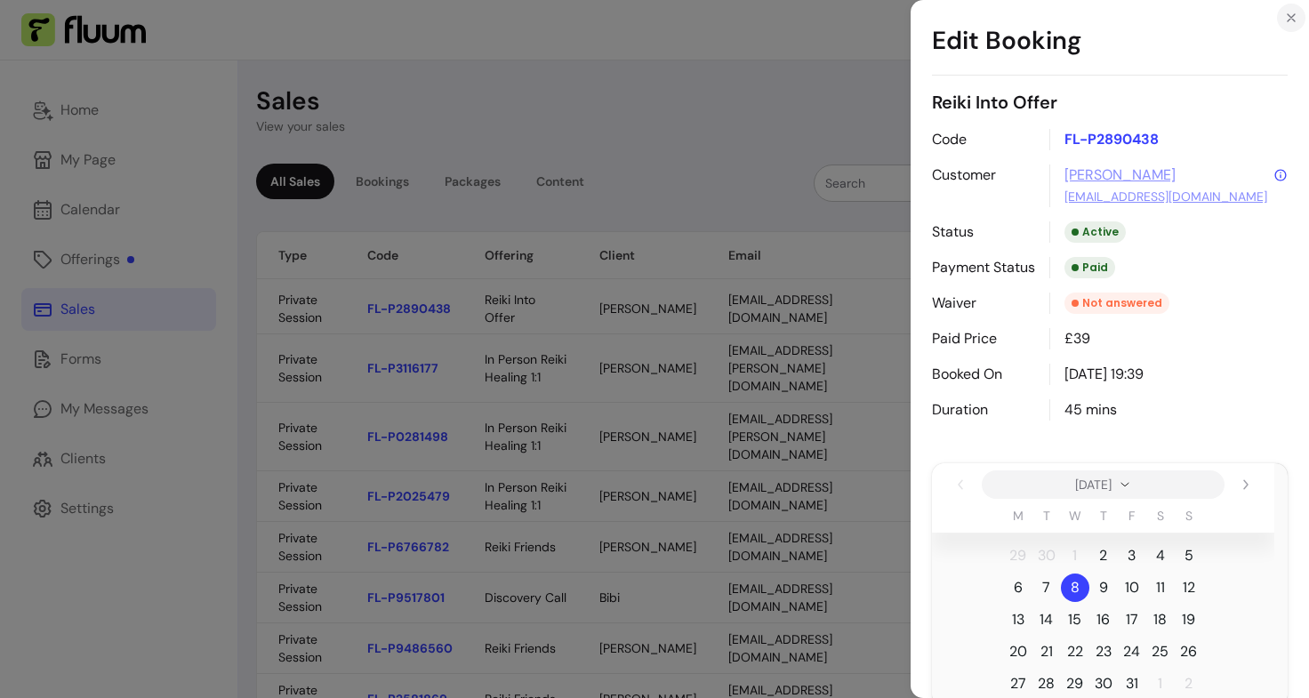
click at [1295, 9] on button "Close" at bounding box center [1291, 18] width 28 height 28
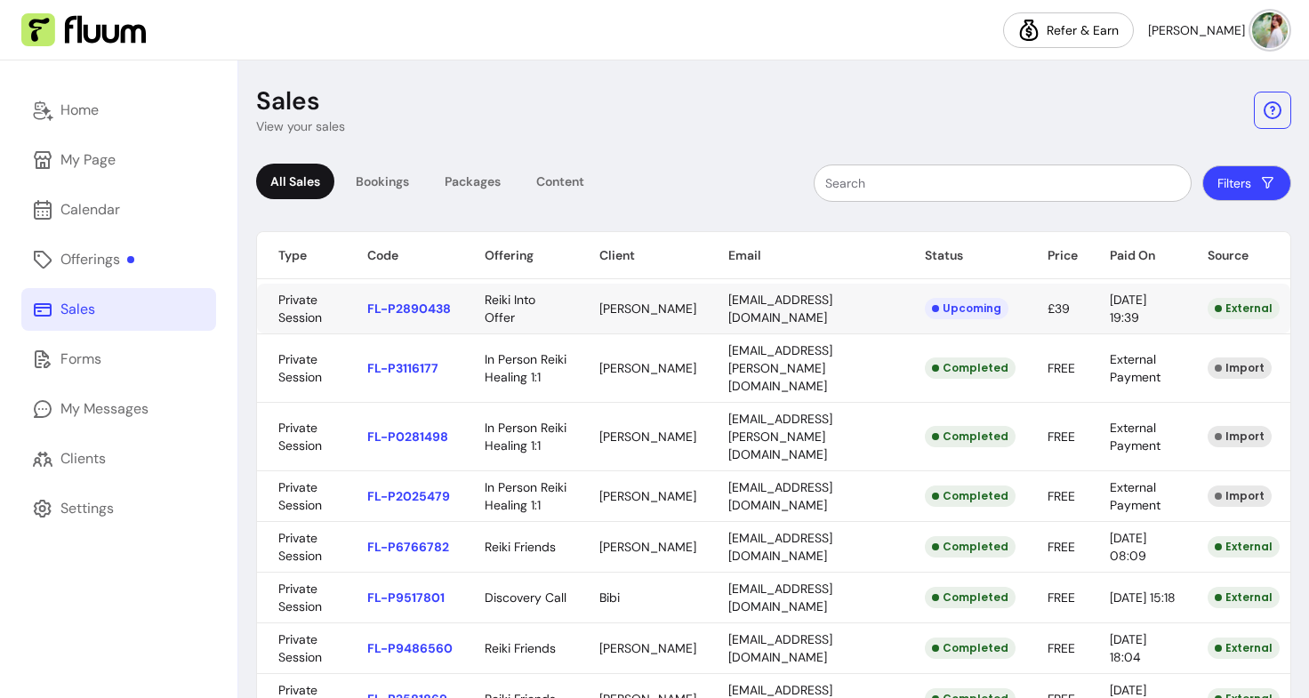
click at [1241, 309] on body "Refer & Earn Pavlina P. Home My Page Calendar Offerings Sales Forms My Messages…" at bounding box center [654, 349] width 1309 height 698
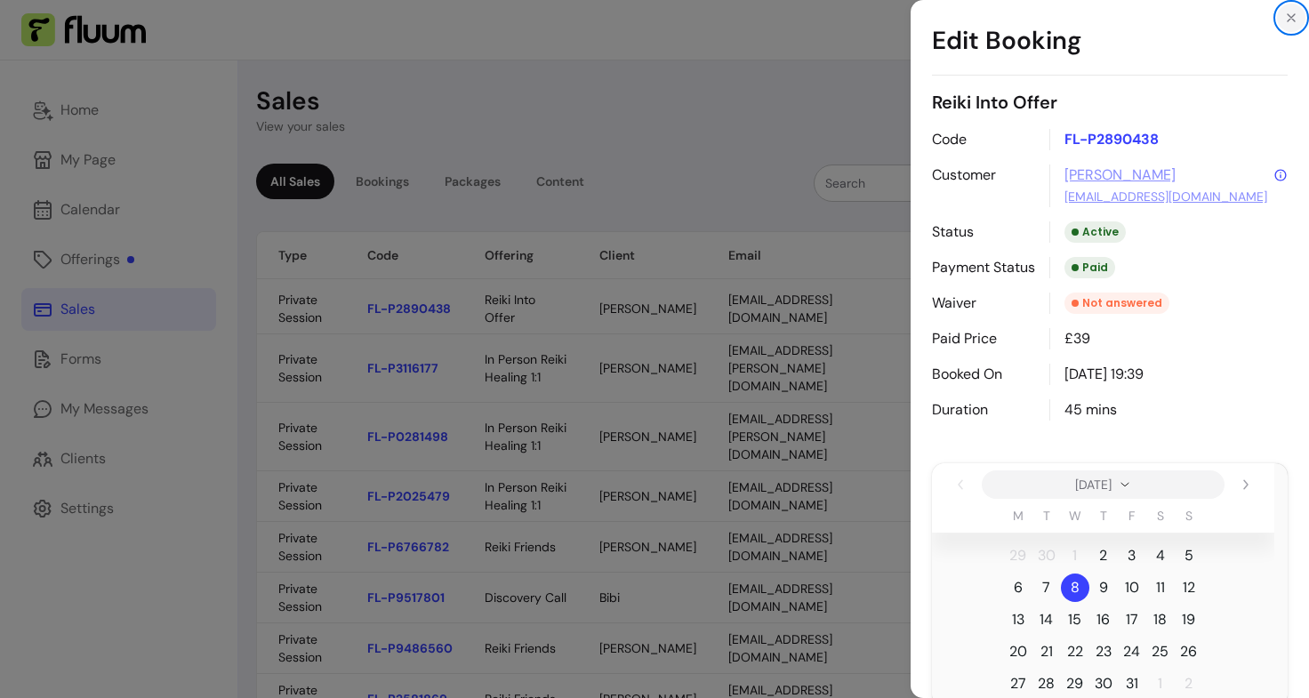
click at [1285, 13] on icon "Close" at bounding box center [1291, 18] width 14 height 14
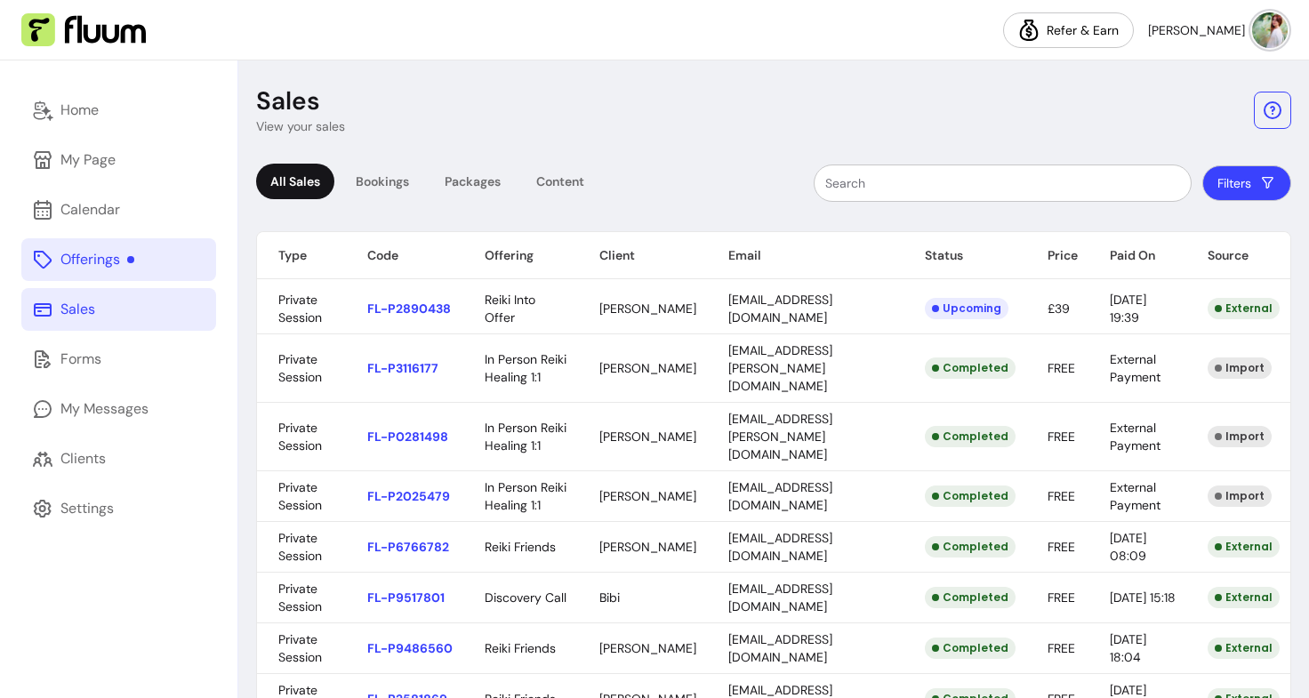
click at [107, 251] on div "Offerings" at bounding box center [97, 259] width 74 height 21
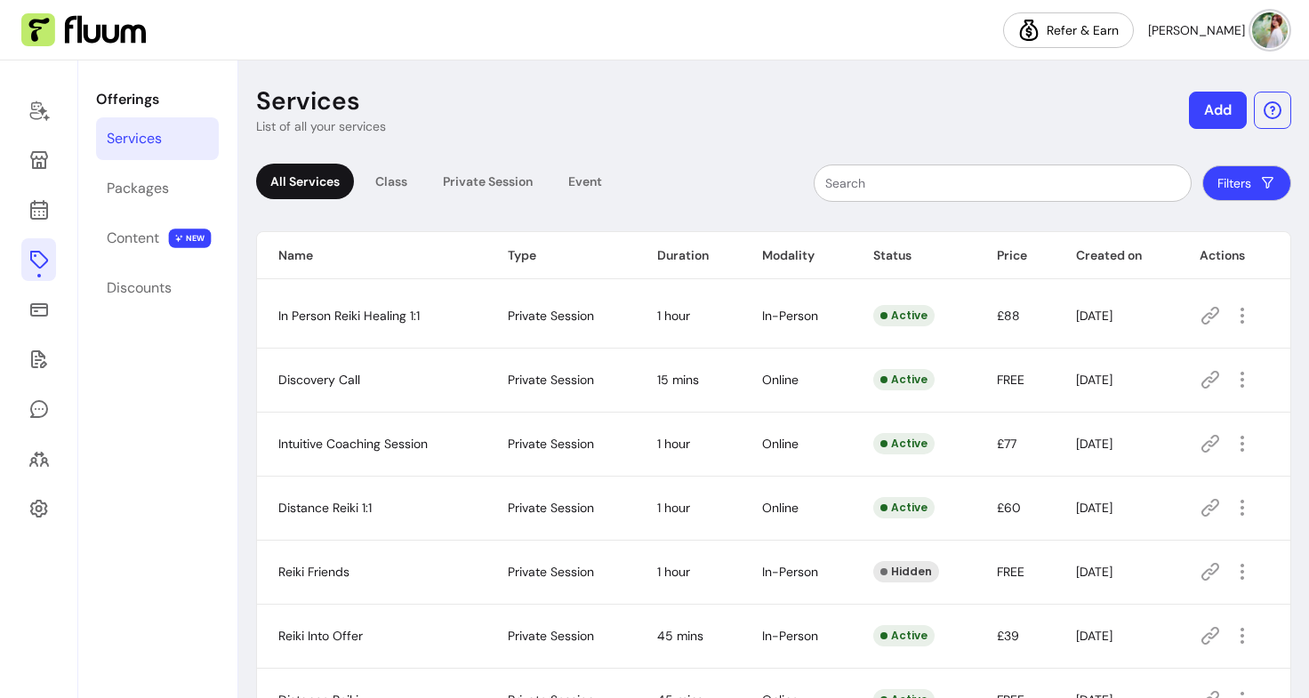
click at [1192, 108] on button "Add" at bounding box center [1218, 110] width 58 height 37
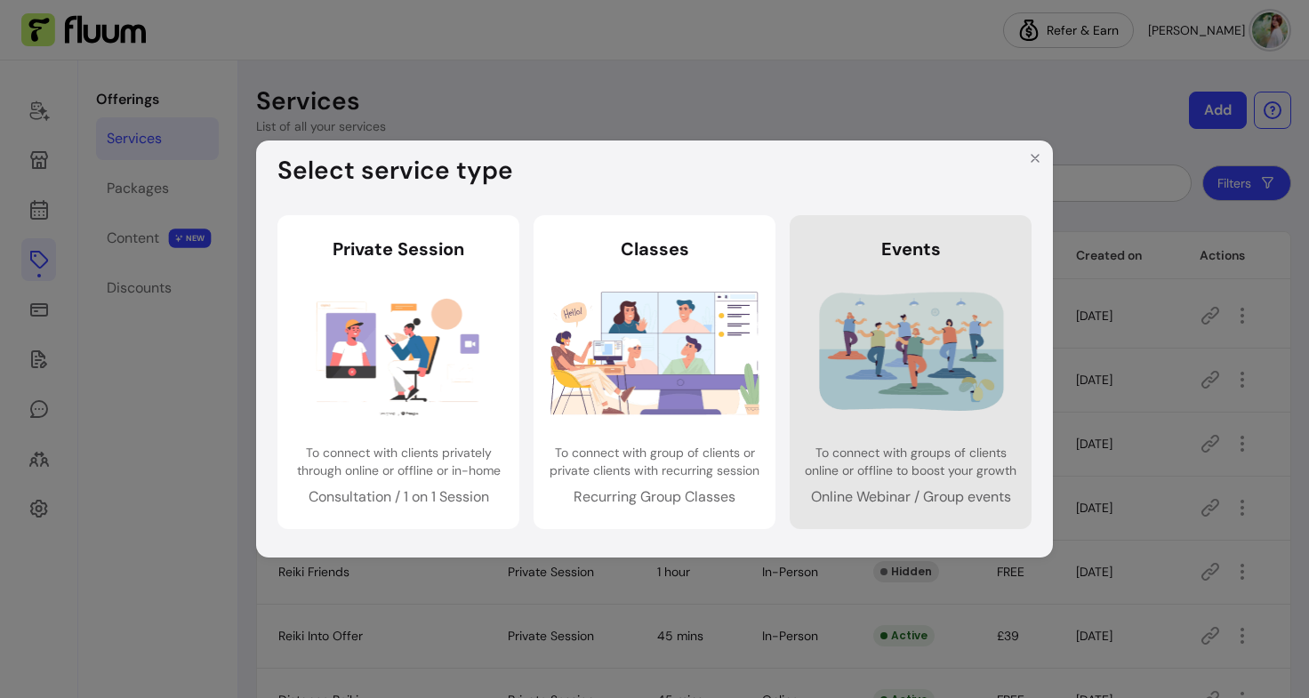
click at [993, 257] on header "Events" at bounding box center [910, 249] width 213 height 25
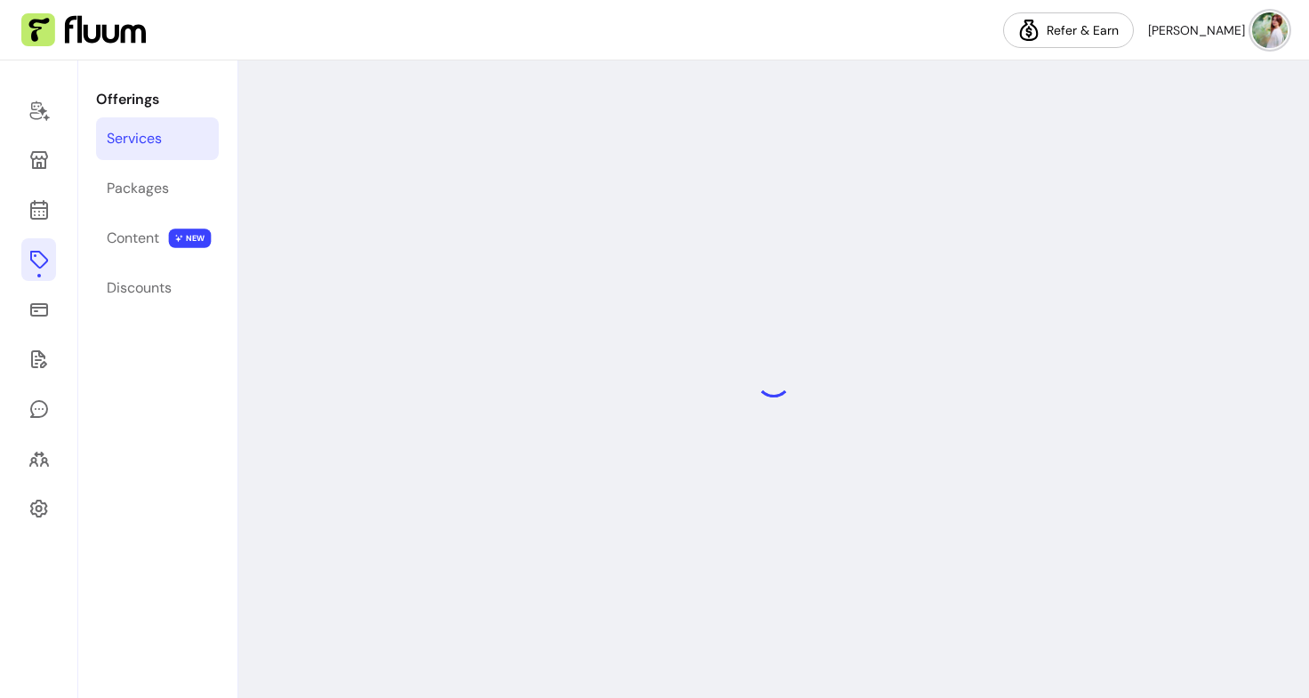
select select "***"
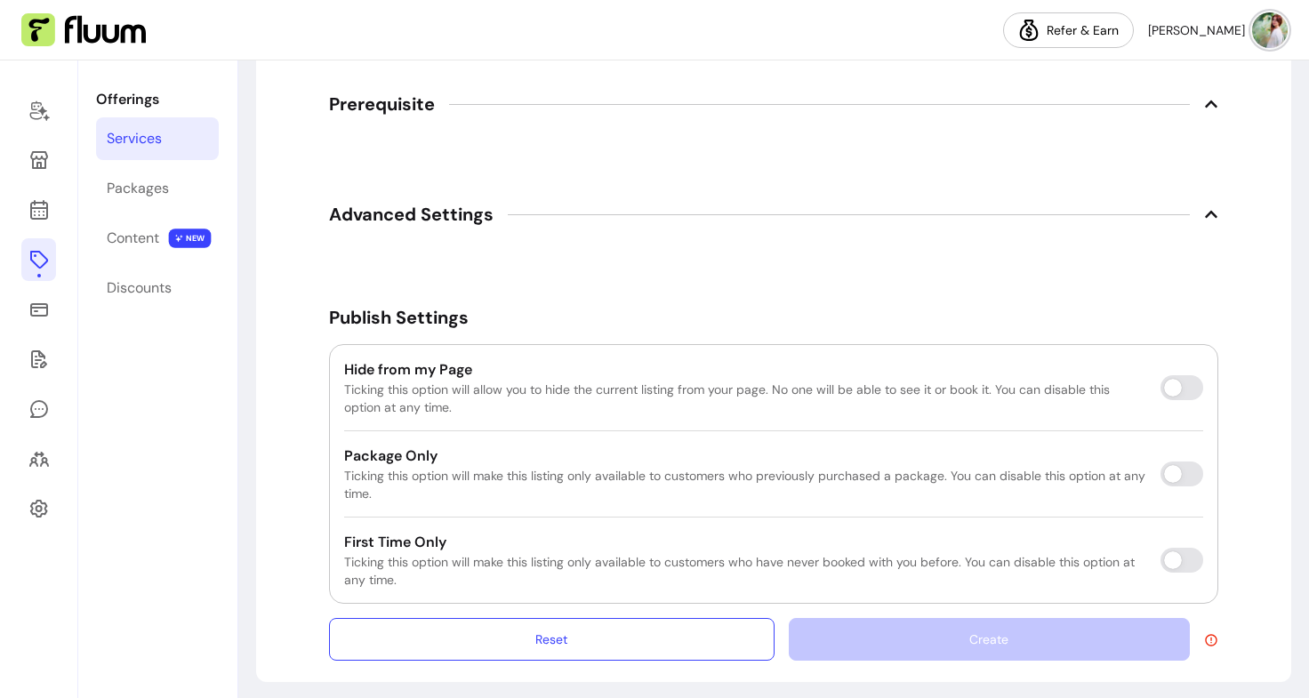
scroll to position [2298, 0]
